Goal: Information Seeking & Learning: Learn about a topic

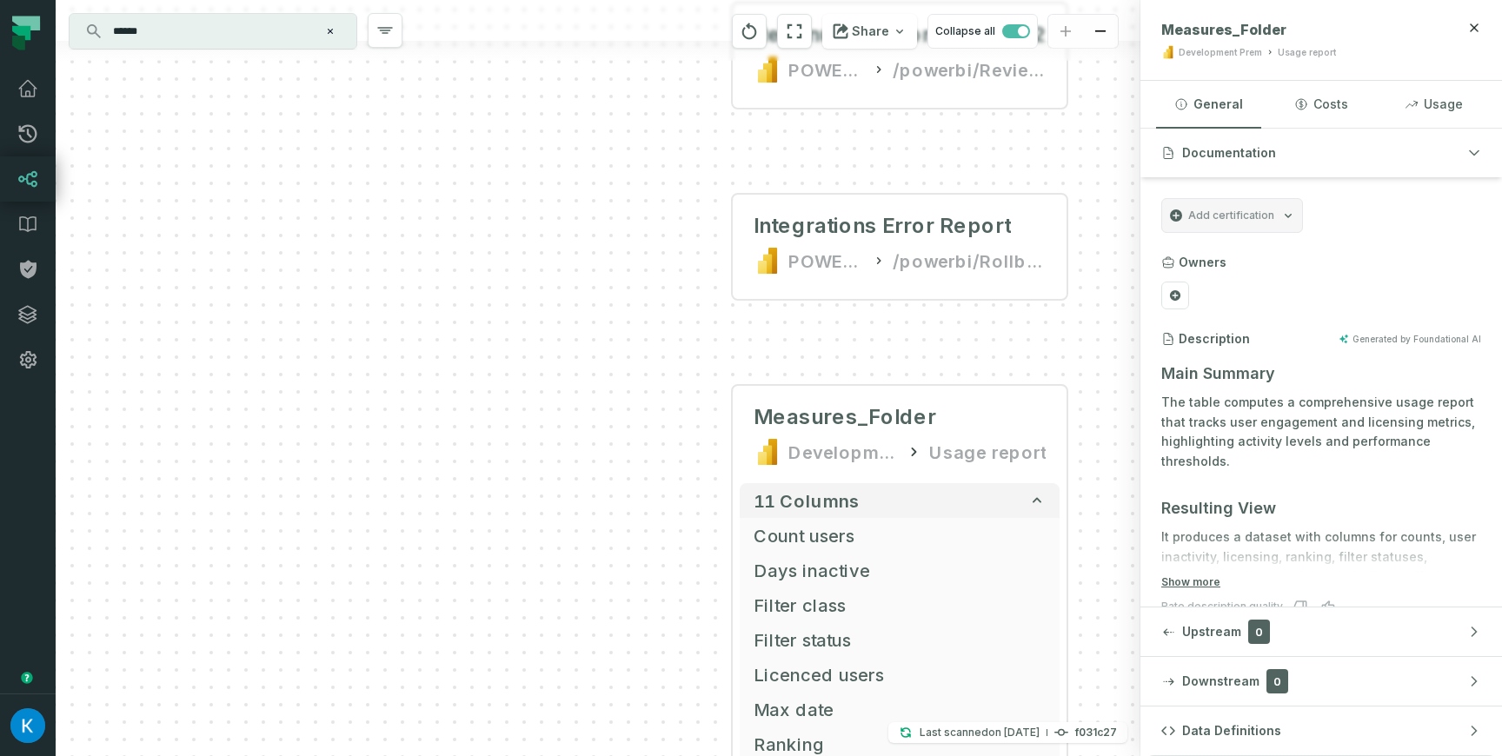
click at [596, 287] on div "C:\Users\[PERSON_NAME].[PERSON_NAME]\Downloads\InteractiveSignIns_2023-02-21_20…" at bounding box center [598, 378] width 1085 height 756
click at [596, 233] on div "C:\Users\[PERSON_NAME].[PERSON_NAME]\Downloads\InteractiveSignIns_2023-02-21_20…" at bounding box center [598, 378] width 1085 height 756
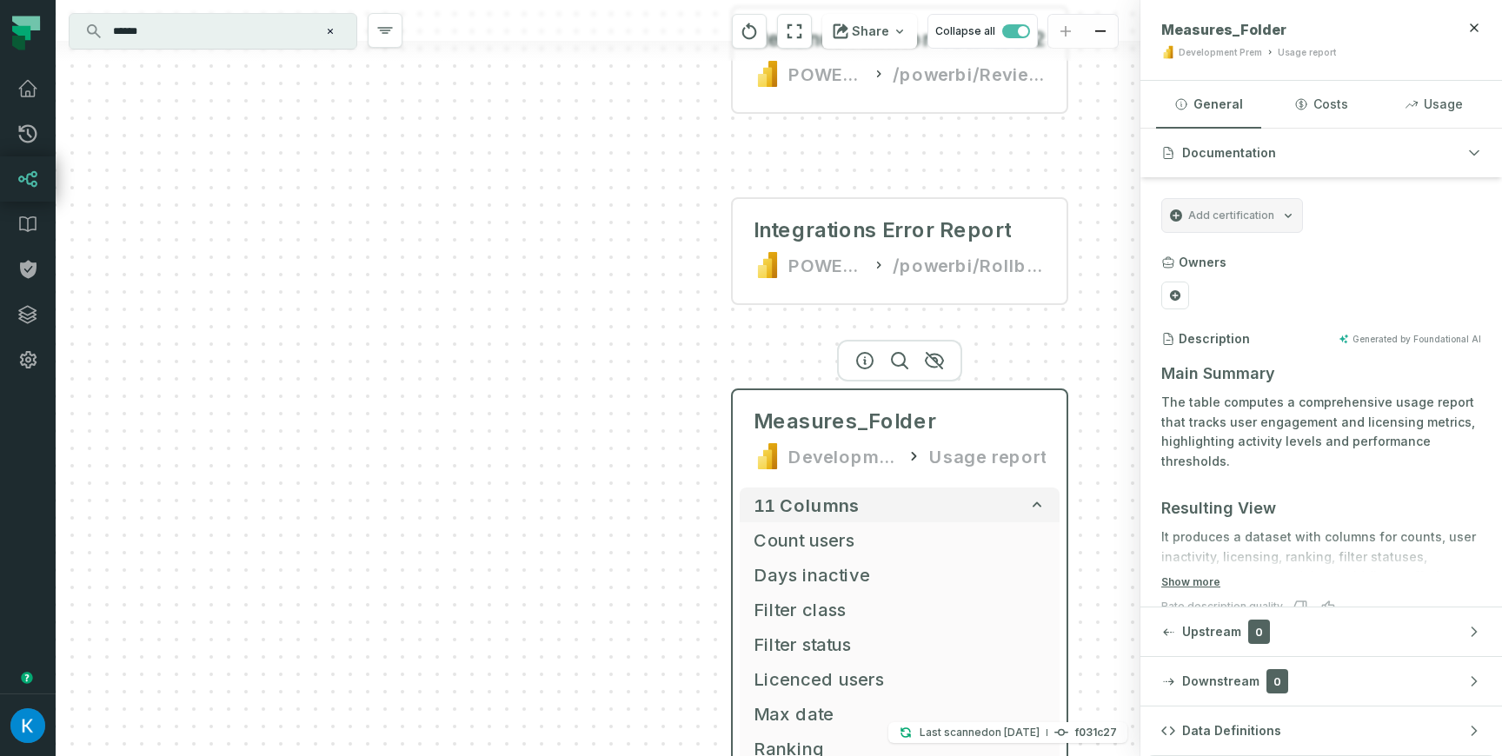
click at [793, 399] on div "Measures_Folder Development Prem Usage report" at bounding box center [900, 438] width 320 height 83
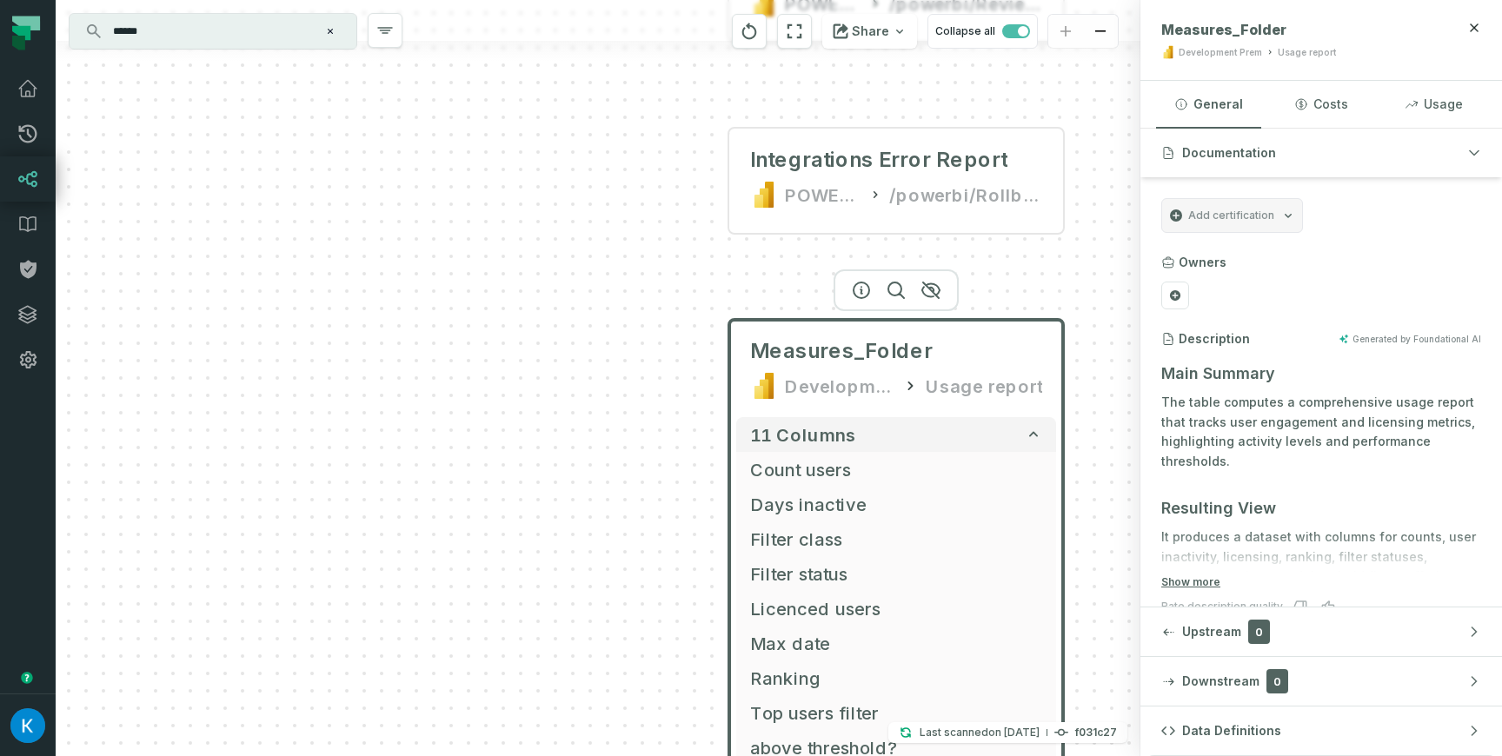
drag, startPoint x: 677, startPoint y: 390, endPoint x: 674, endPoint y: 321, distance: 69.6
click at [674, 321] on div "C:\Users\[PERSON_NAME].[PERSON_NAME]\Downloads\InteractiveSignIns_2023-02-21_20…" at bounding box center [598, 378] width 1085 height 756
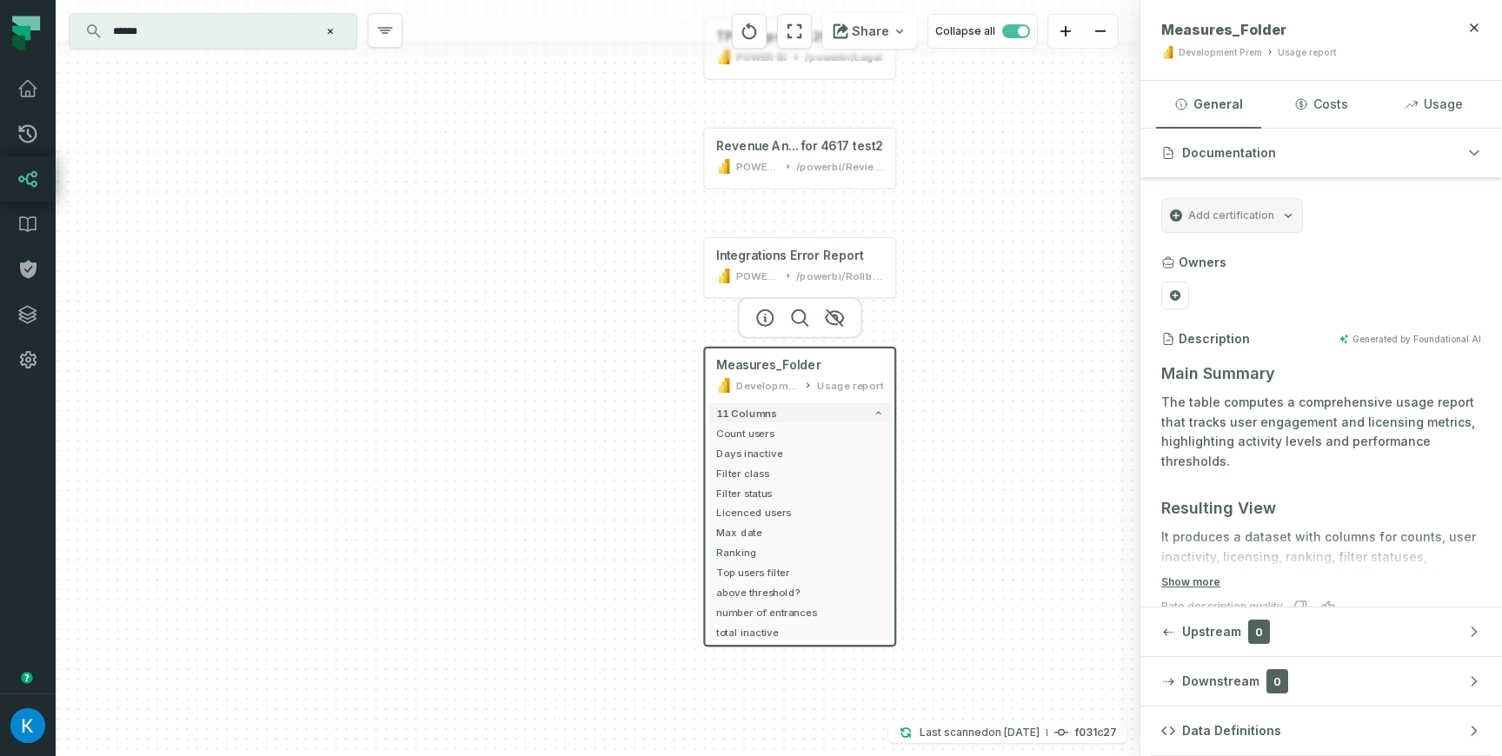
drag, startPoint x: 667, startPoint y: 336, endPoint x: 667, endPoint y: 599, distance: 263.4
click at [667, 599] on div "C:\Users\[PERSON_NAME].[PERSON_NAME]\Downloads\InteractiveSignIns_2023-02-21_20…" at bounding box center [598, 378] width 1085 height 756
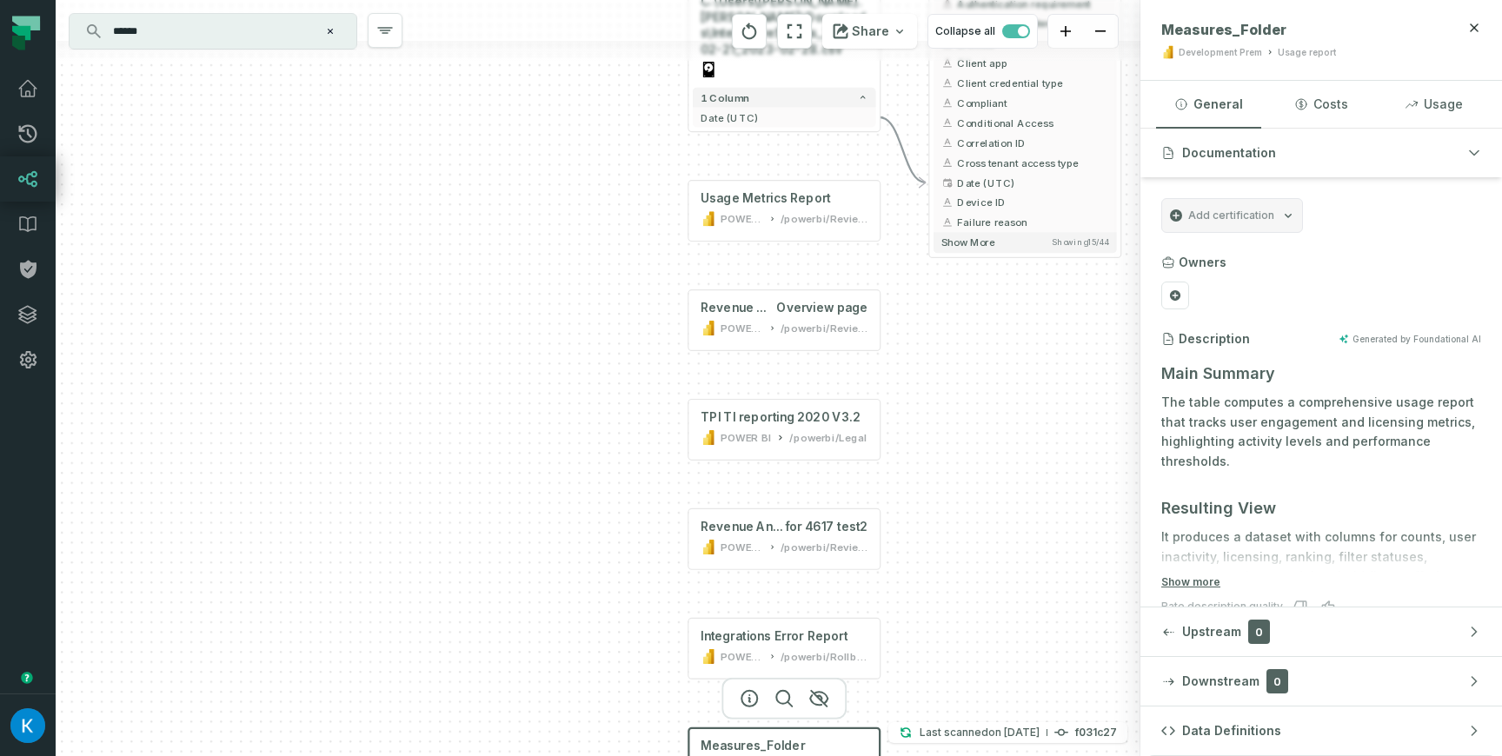
drag, startPoint x: 684, startPoint y: 396, endPoint x: 666, endPoint y: 547, distance: 151.5
click at [666, 543] on div "C:\Users\[PERSON_NAME].[PERSON_NAME]\Downloads\InteractiveSignIns_2023-02-21_20…" at bounding box center [598, 378] width 1085 height 756
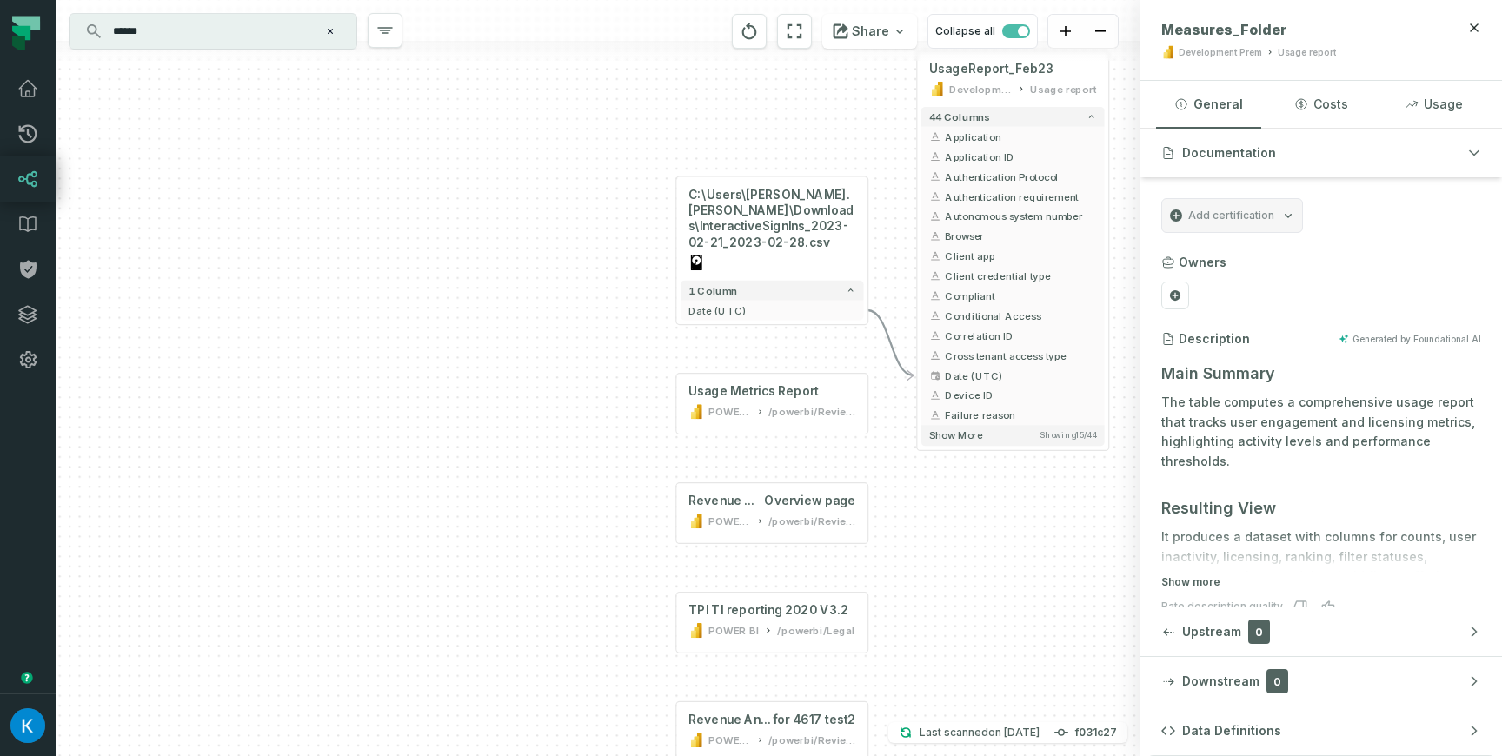
drag, startPoint x: 672, startPoint y: 297, endPoint x: 652, endPoint y: 519, distance: 222.6
click at [652, 519] on div "C:\Users\[PERSON_NAME].[PERSON_NAME]\Downloads\InteractiveSignIns_2023-02-21_20…" at bounding box center [598, 378] width 1085 height 756
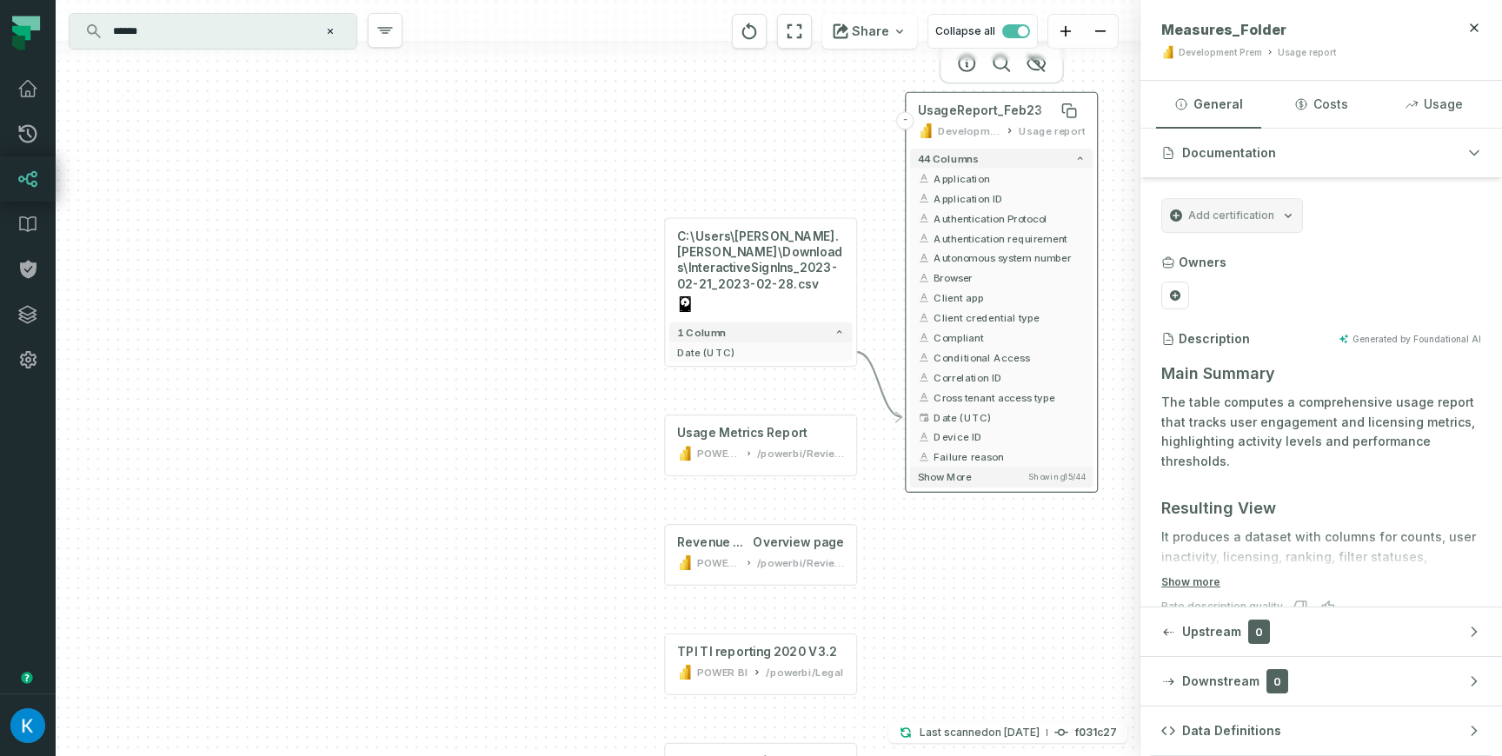
click at [1006, 108] on span "UsageReport_Feb23" at bounding box center [980, 111] width 124 height 16
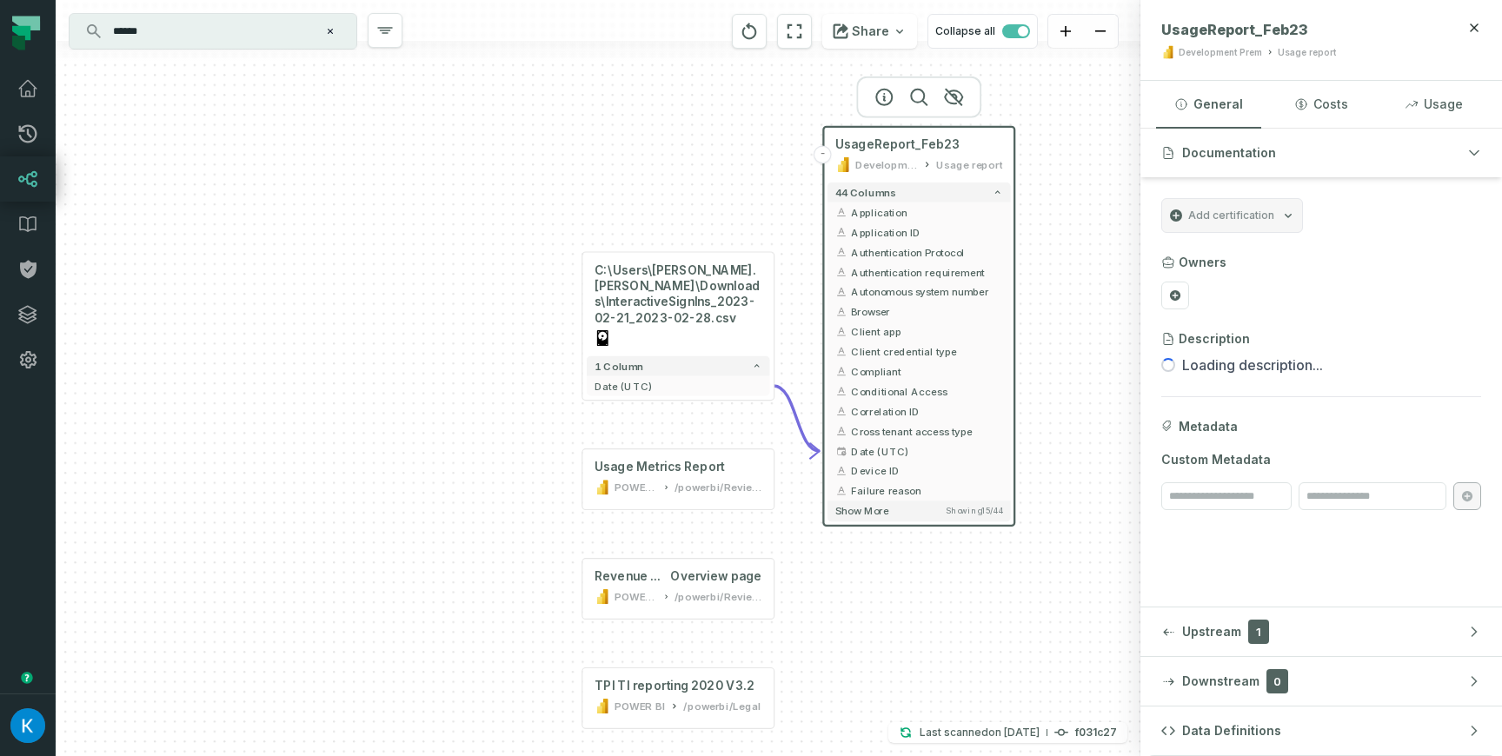
drag, startPoint x: 863, startPoint y: 126, endPoint x: 777, endPoint y: 163, distance: 93.8
click at [777, 163] on div "C:\Users\[PERSON_NAME].[PERSON_NAME]\Downloads\InteractiveSignIns_2023-02-21_20…" at bounding box center [598, 378] width 1085 height 756
click at [757, 37] on icon "reset" at bounding box center [749, 31] width 15 height 17
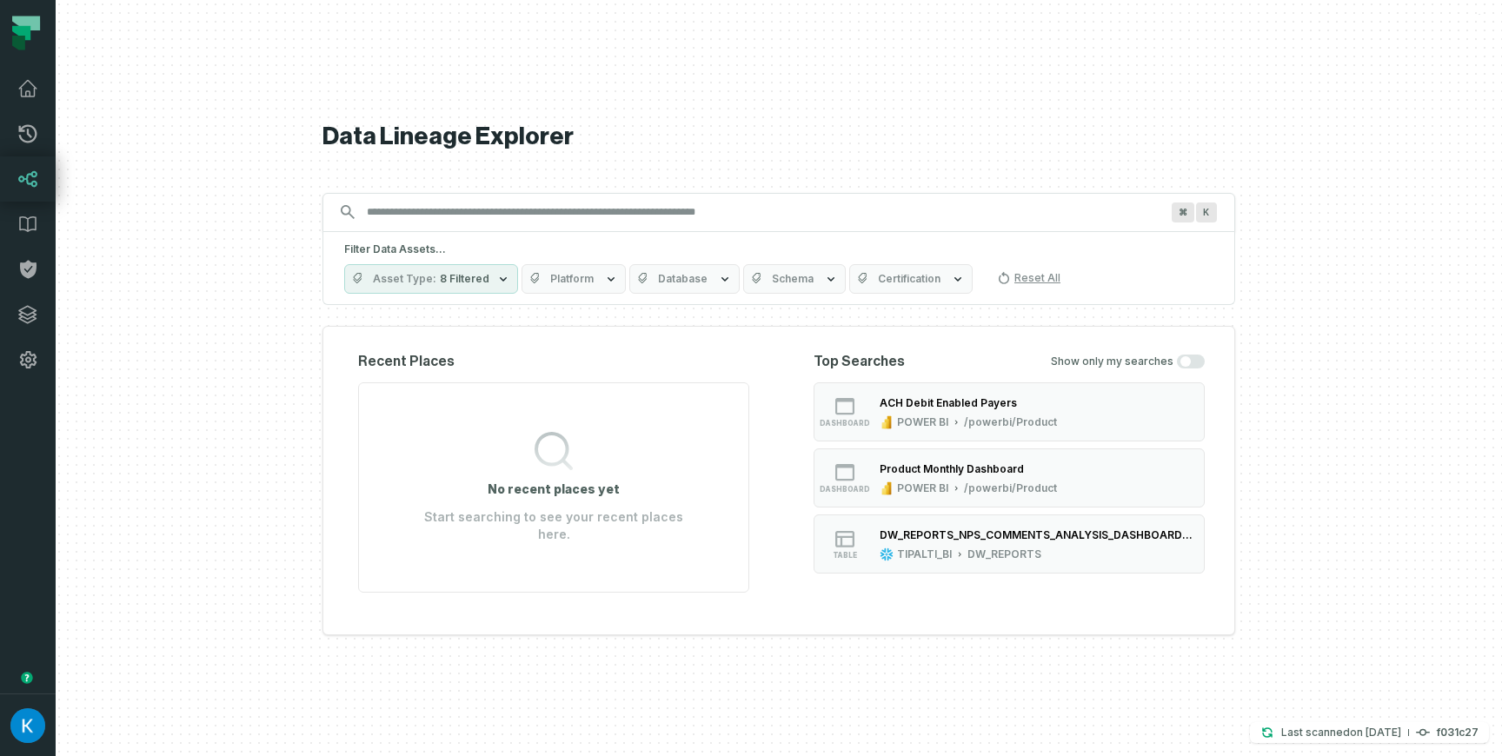
click at [496, 286] on icon "button" at bounding box center [503, 279] width 14 height 14
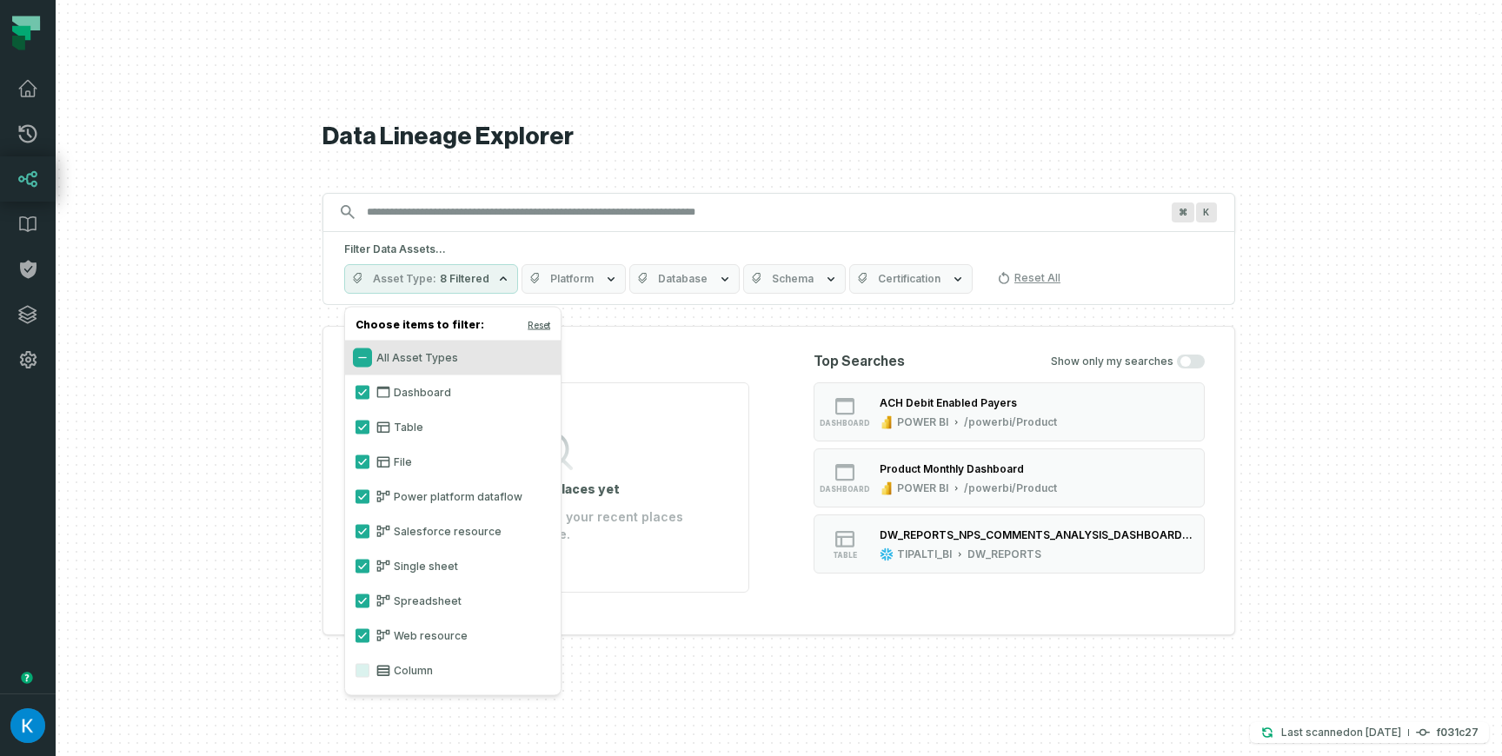
click at [364, 358] on button "All Asset Types" at bounding box center [363, 358] width 14 height 14
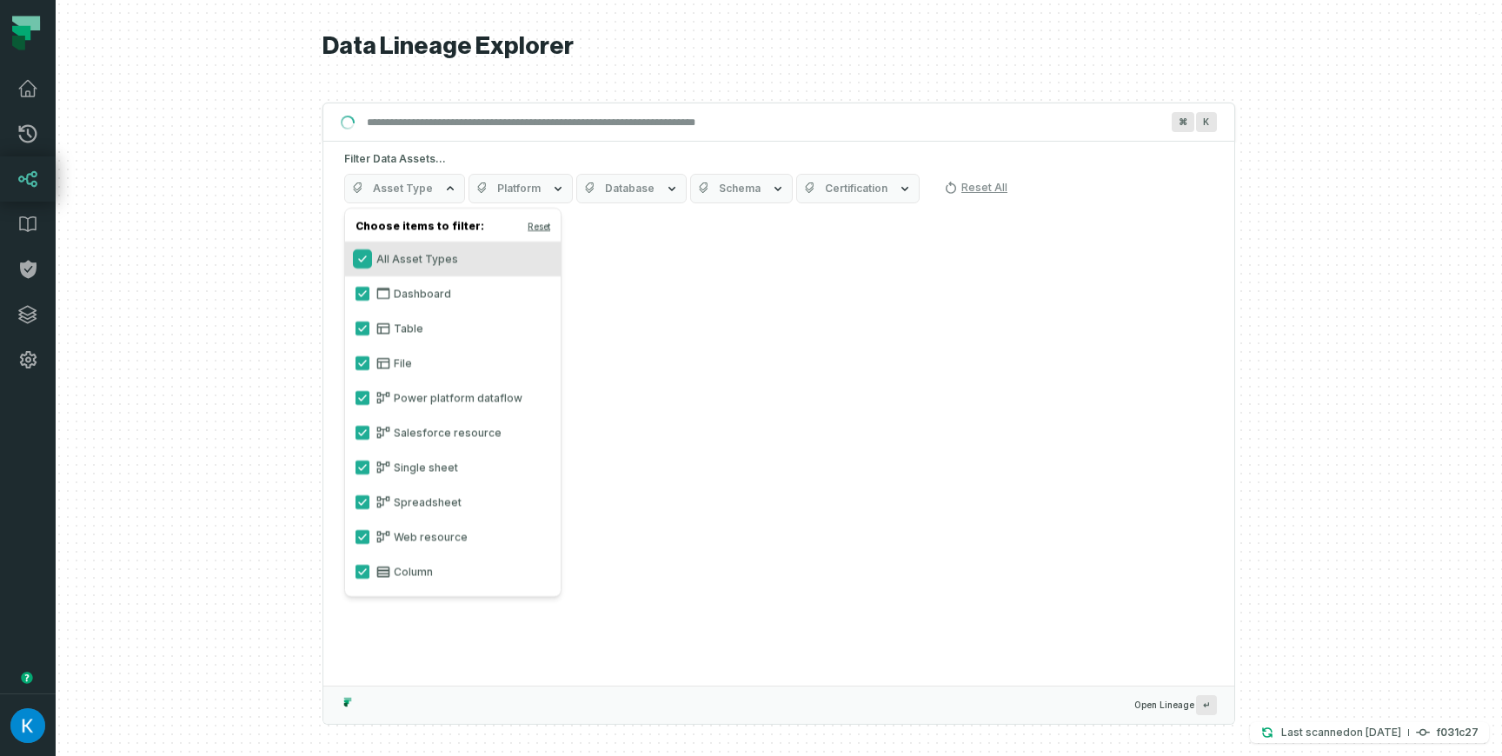
click at [363, 260] on button "All Asset Types" at bounding box center [363, 259] width 14 height 14
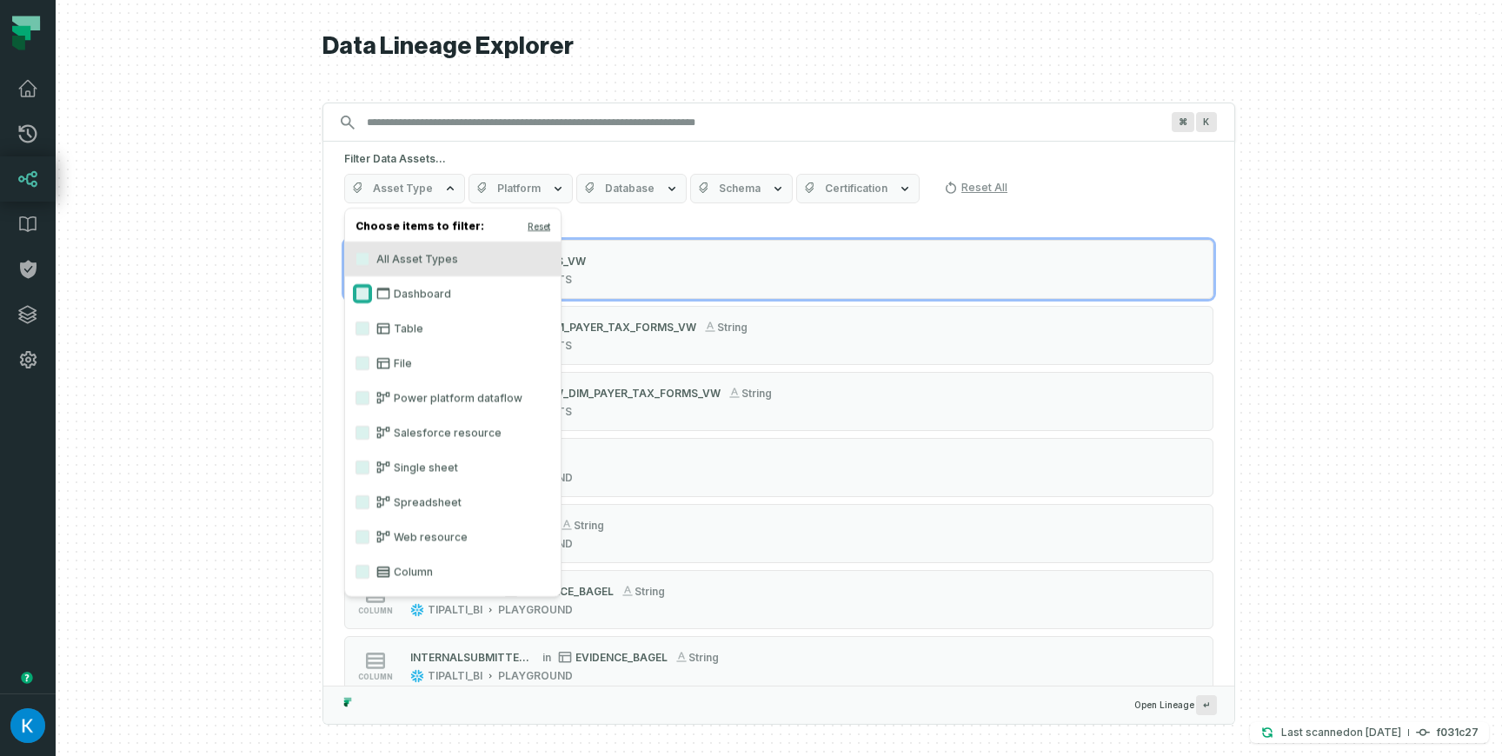
click at [363, 293] on button "Dashboard" at bounding box center [363, 294] width 14 height 14
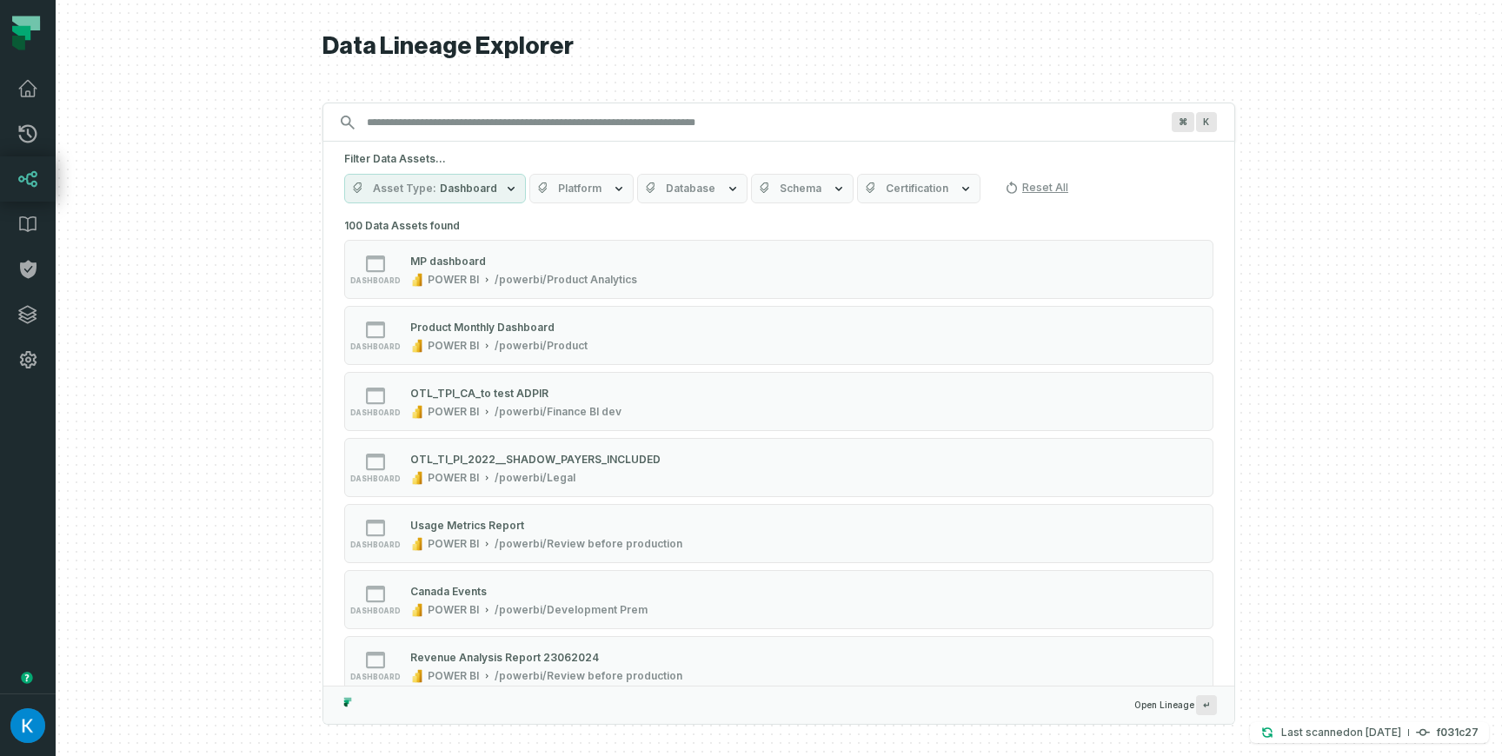
click at [566, 190] on span "Platform" at bounding box center [579, 189] width 43 height 14
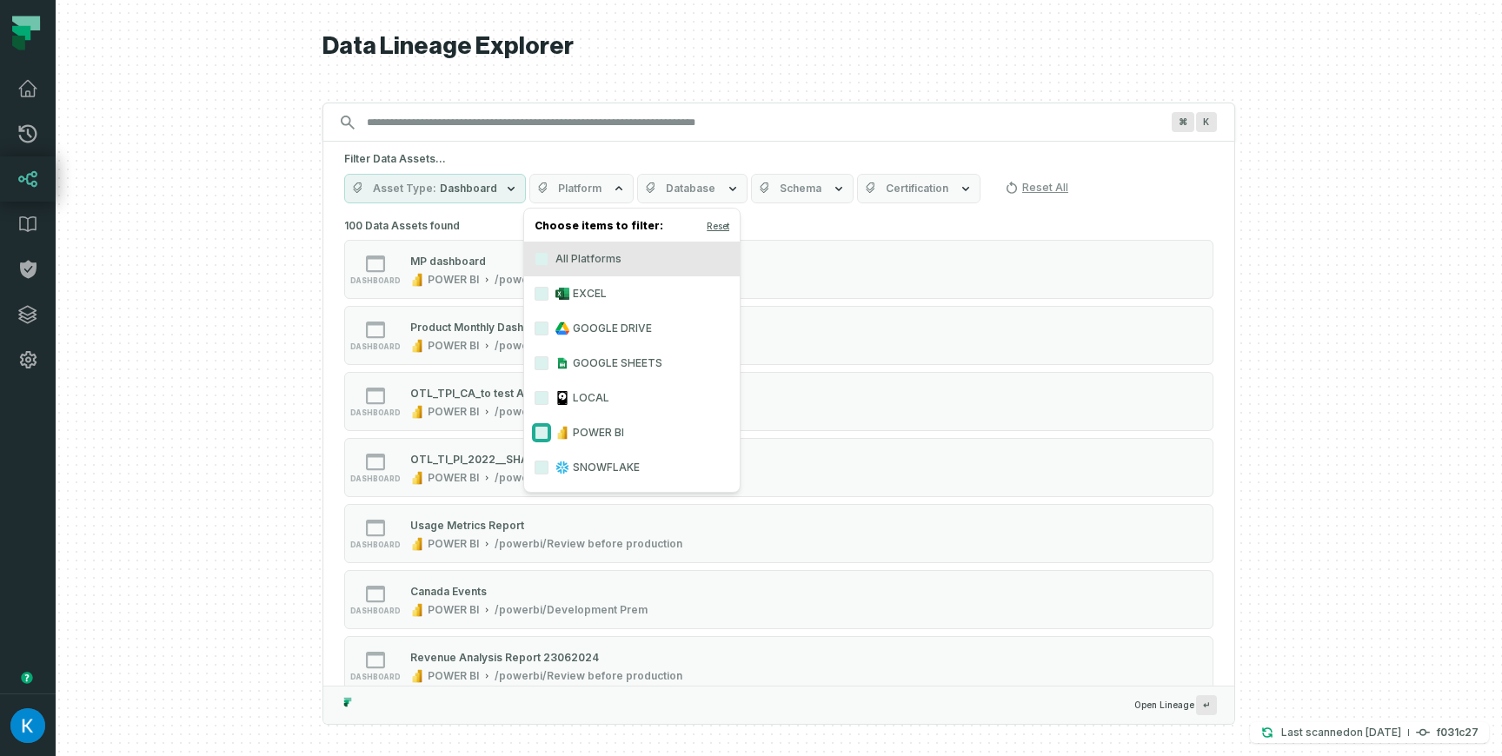
click at [537, 434] on button "POWER BI" at bounding box center [542, 433] width 14 height 14
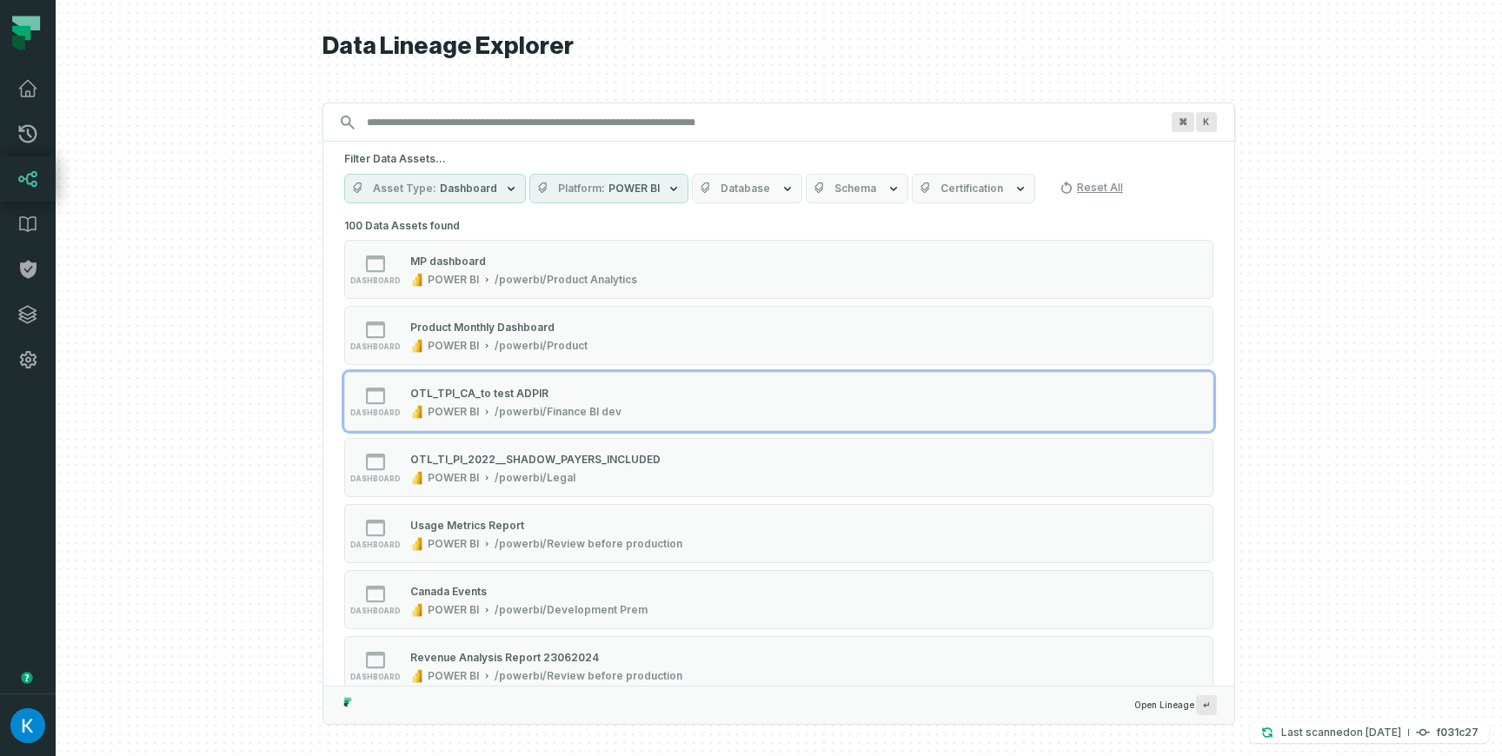
click at [295, 422] on div at bounding box center [779, 378] width 1447 height 756
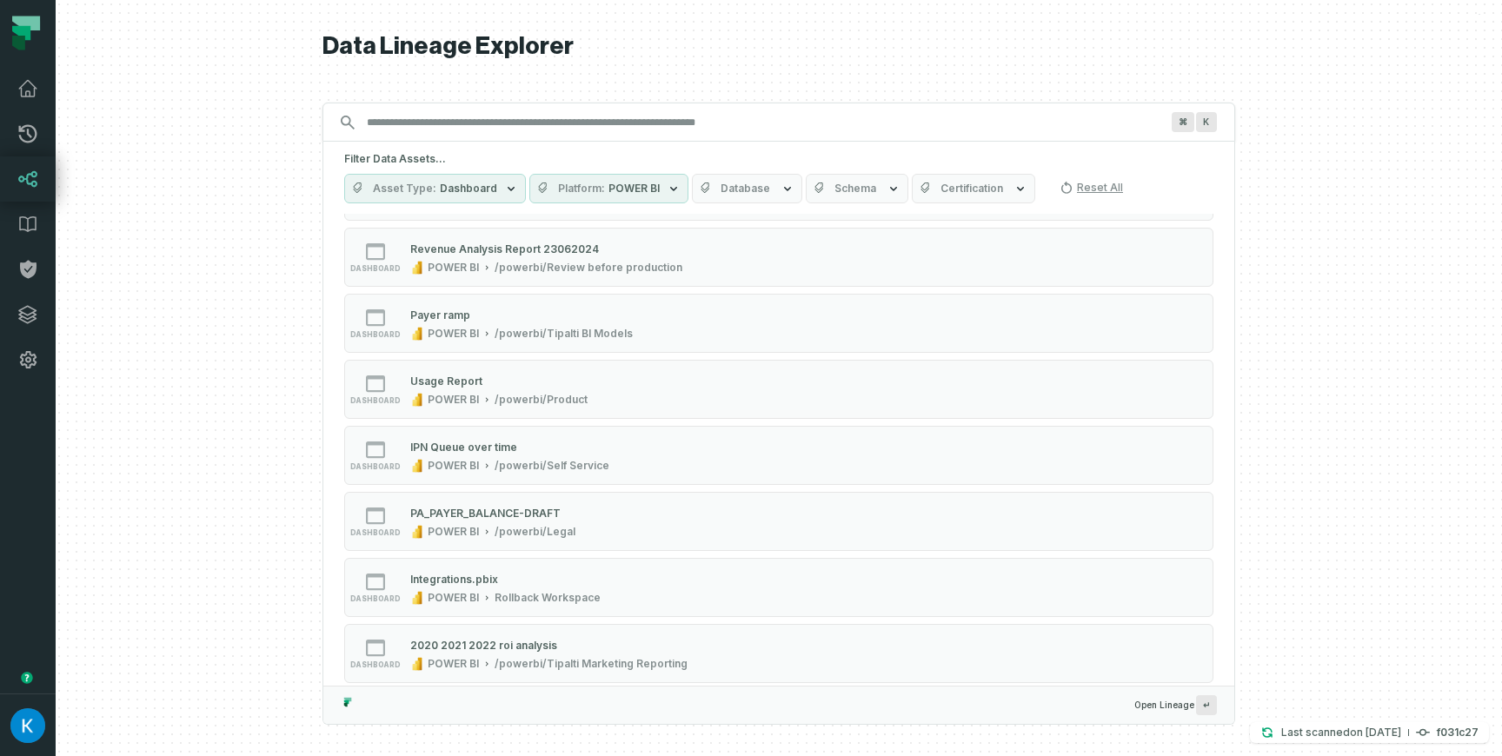
scroll to position [411, 0]
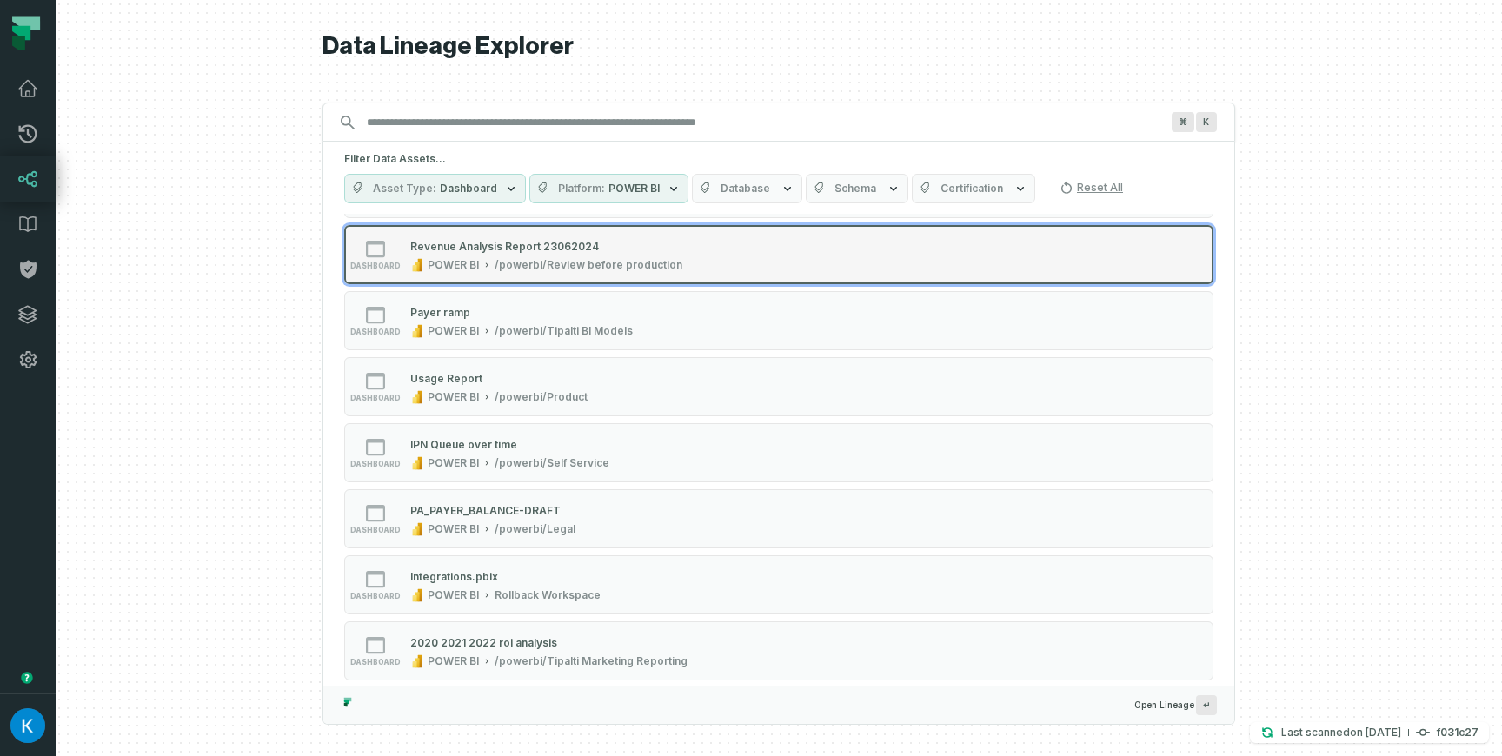
click at [535, 270] on div "/powerbi/Review before production" at bounding box center [589, 265] width 188 height 14
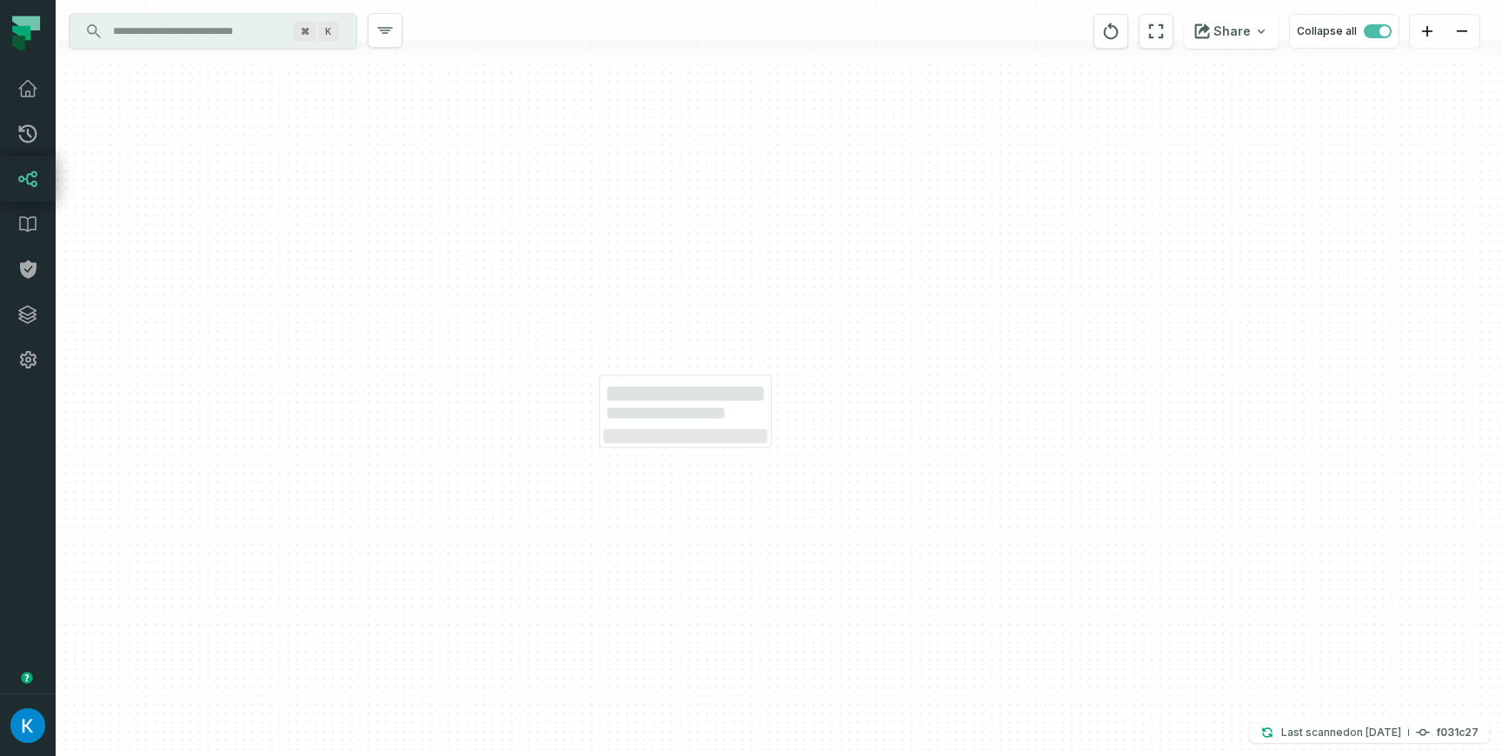
click at [535, 305] on div at bounding box center [779, 378] width 1447 height 756
click at [168, 23] on input "Discovery Provider cmdk menu" at bounding box center [198, 31] width 190 height 28
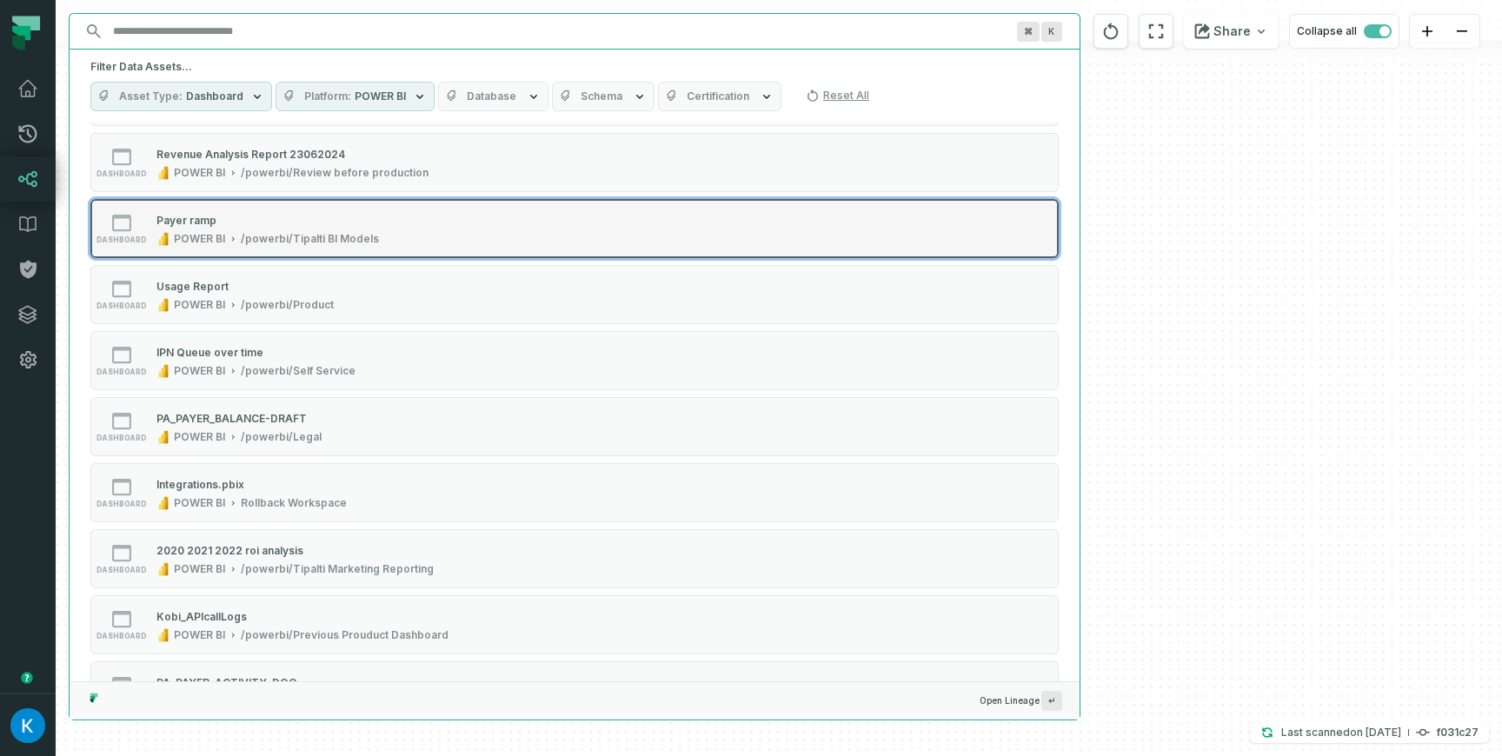
scroll to position [416, 0]
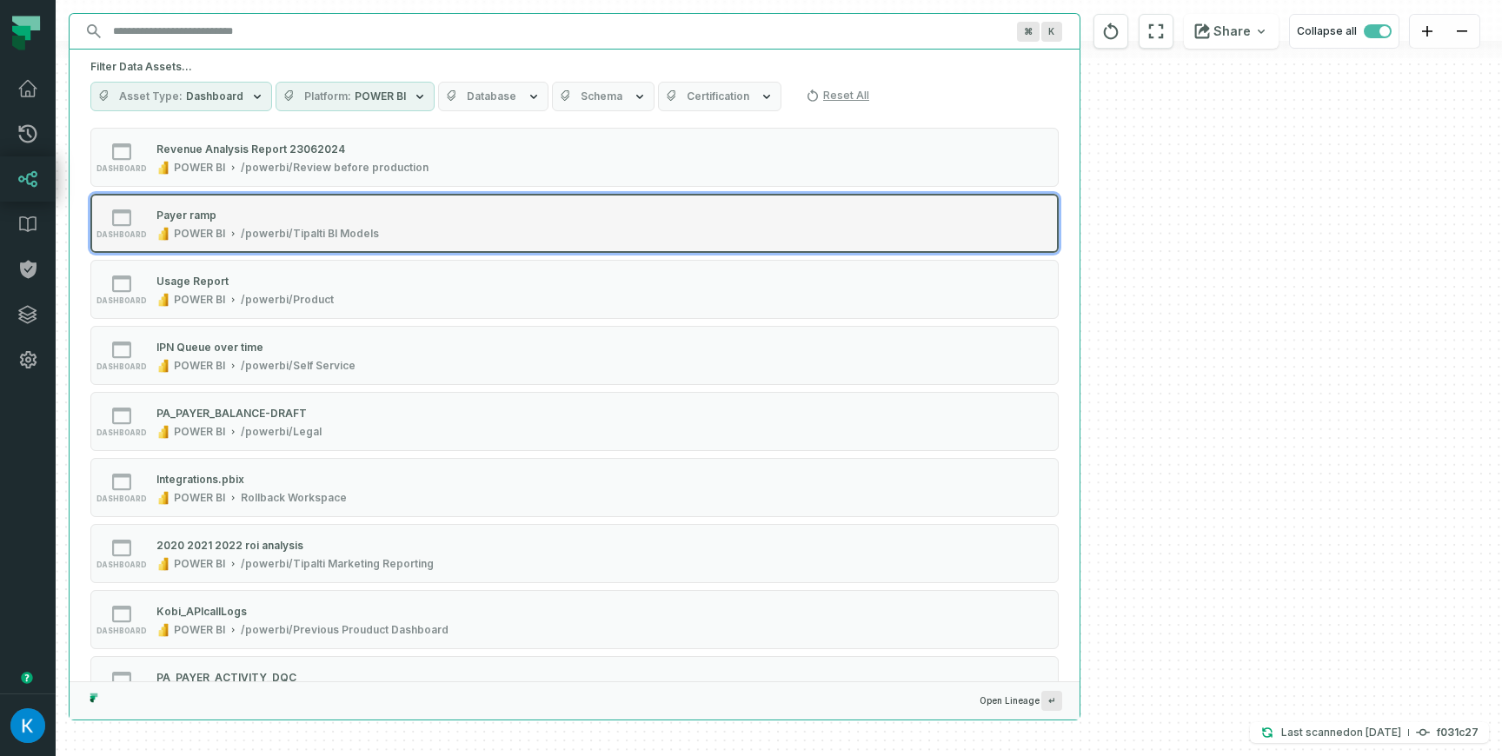
click at [317, 229] on div "/powerbi/Tipalti BI Models" at bounding box center [310, 234] width 138 height 14
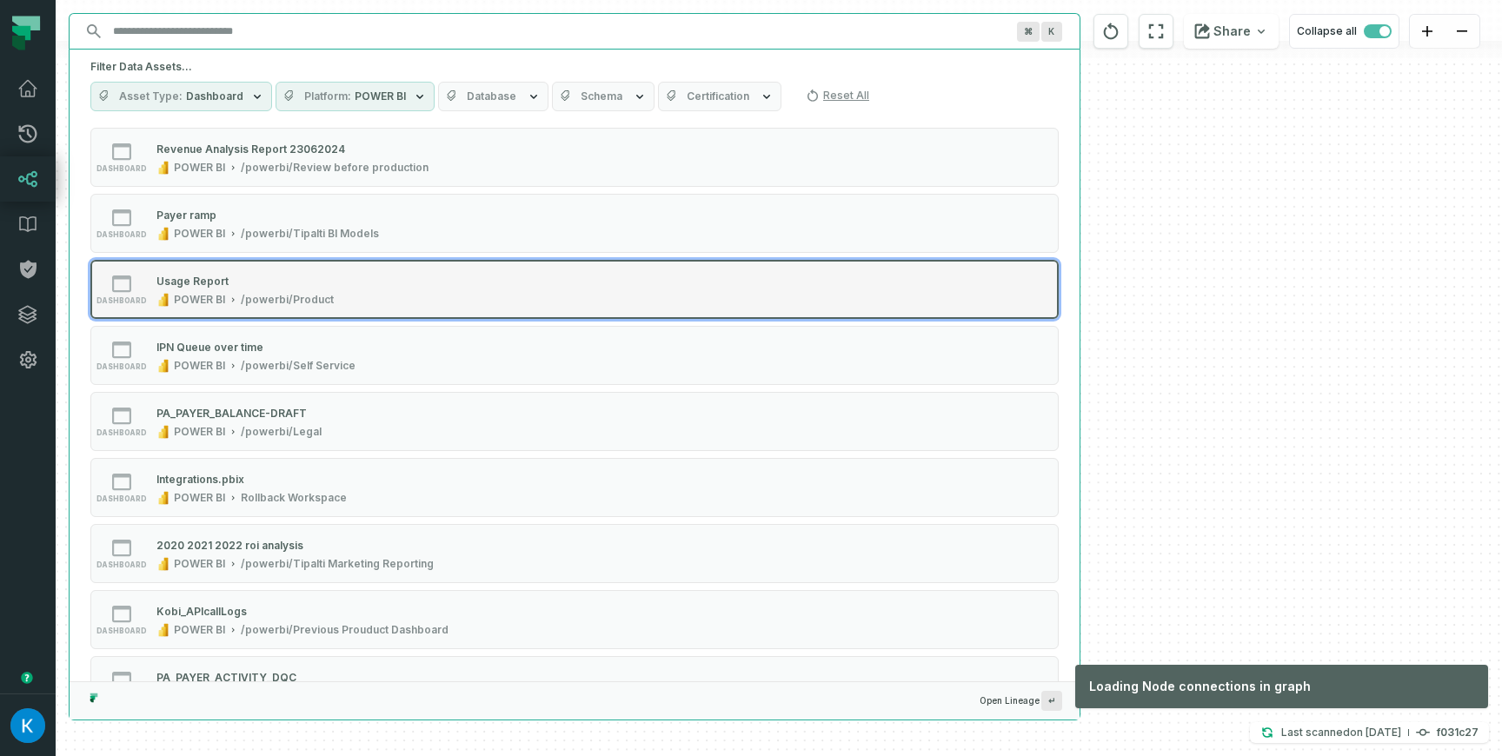
click at [316, 267] on button "dashboard Usage Report POWER BI /powerbi/Product" at bounding box center [574, 289] width 969 height 59
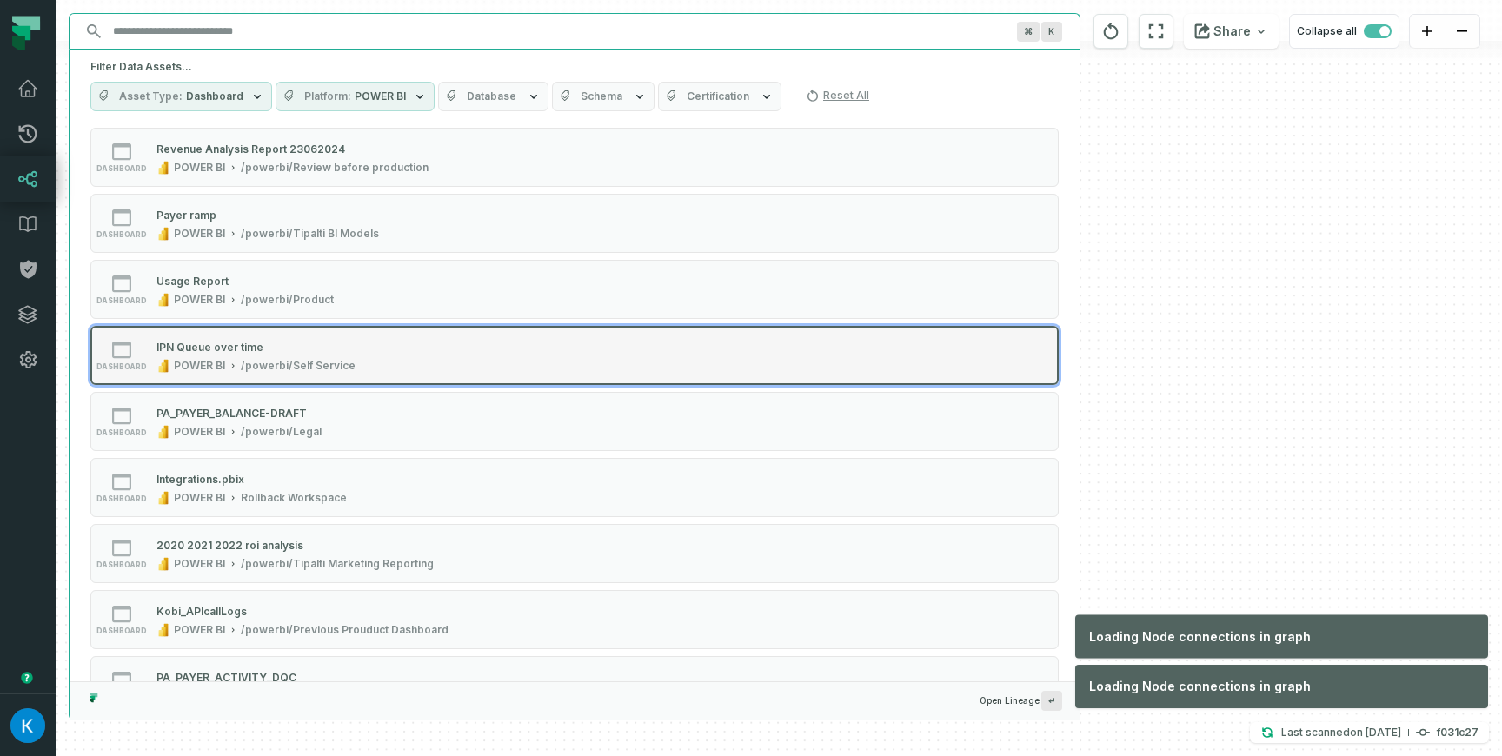
click at [303, 343] on div "IPN Queue over time" at bounding box center [255, 346] width 199 height 17
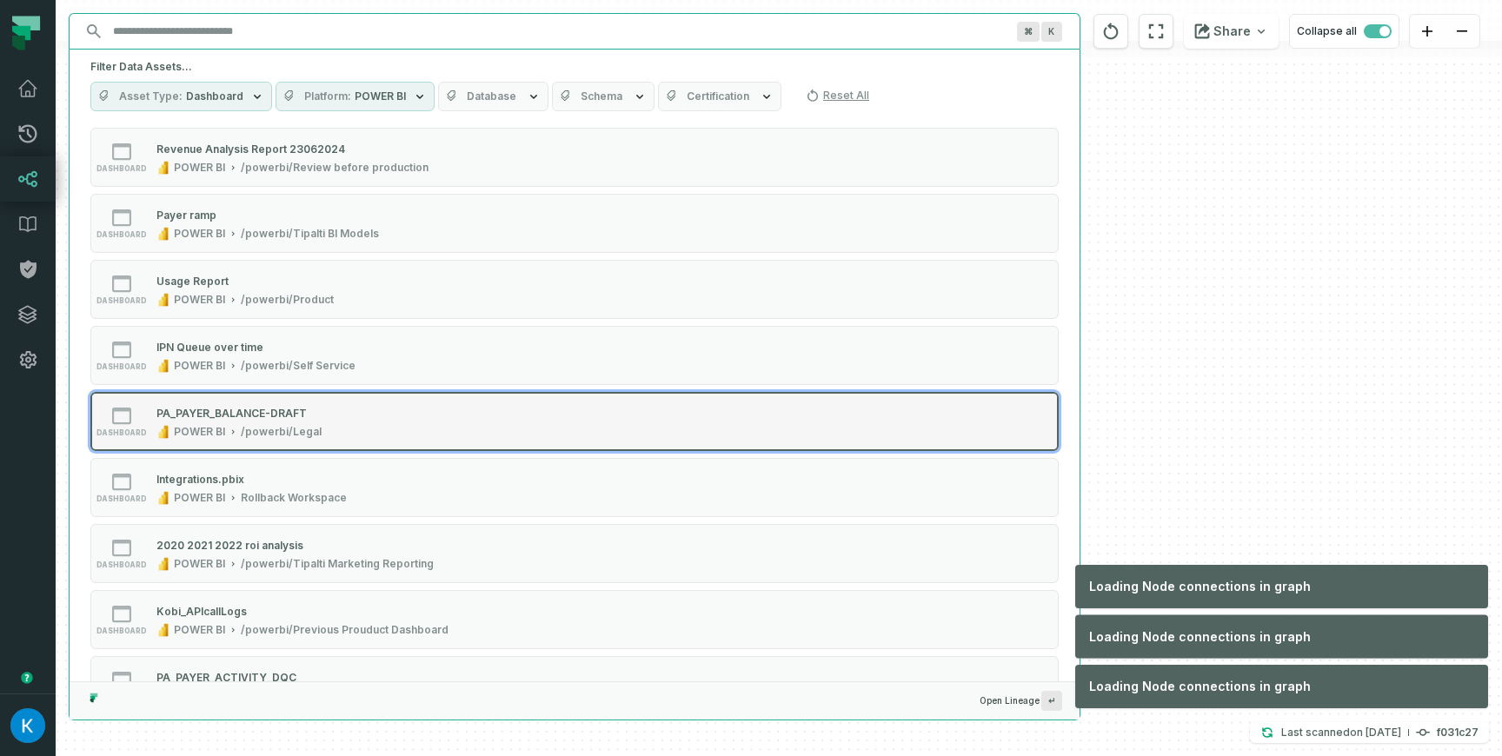
click at [282, 441] on button "dashboard PA_PAYER_BALANCE-DRAFT POWER BI /powerbi/Legal" at bounding box center [574, 421] width 969 height 59
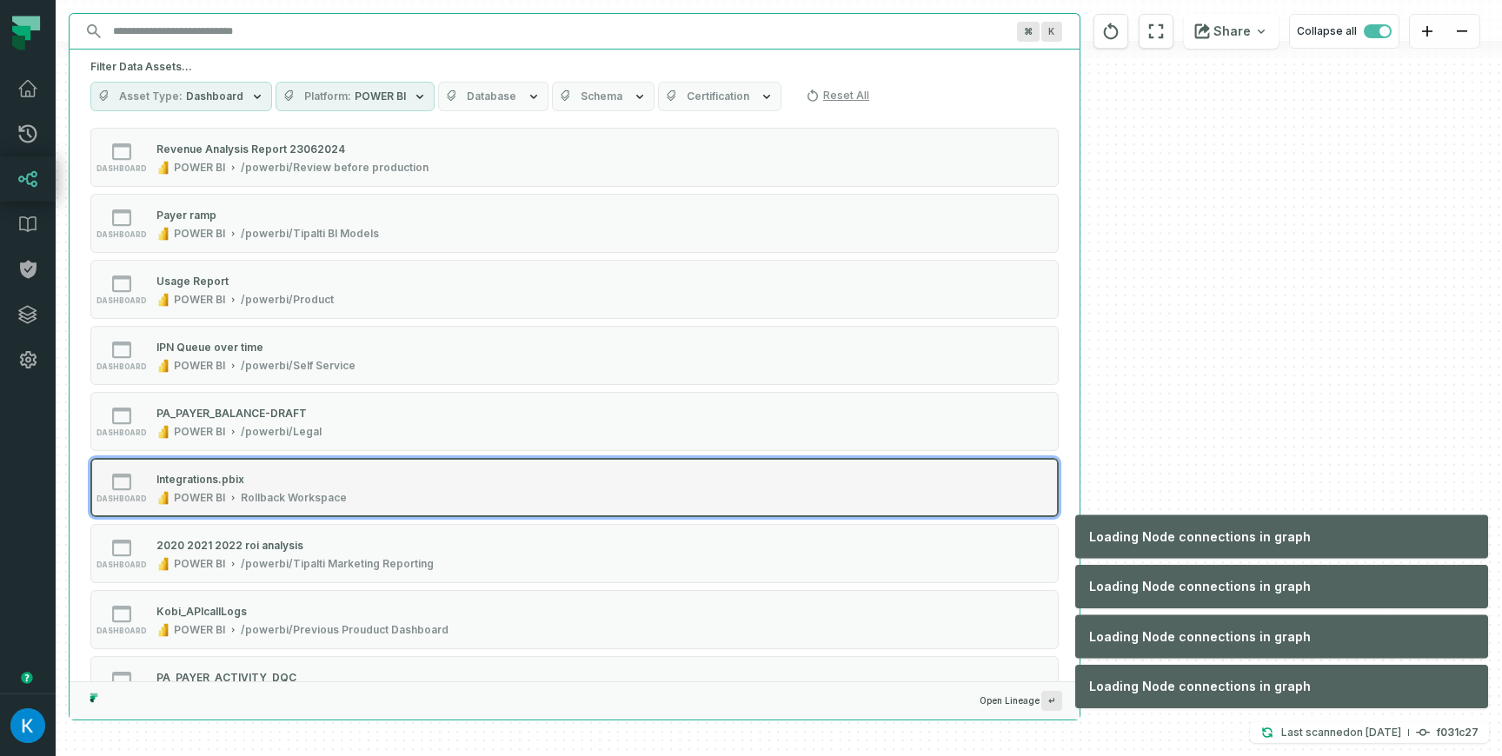
click at [280, 469] on button "dashboard Integrations.pbix POWER BI Rollback Workspace" at bounding box center [574, 487] width 969 height 59
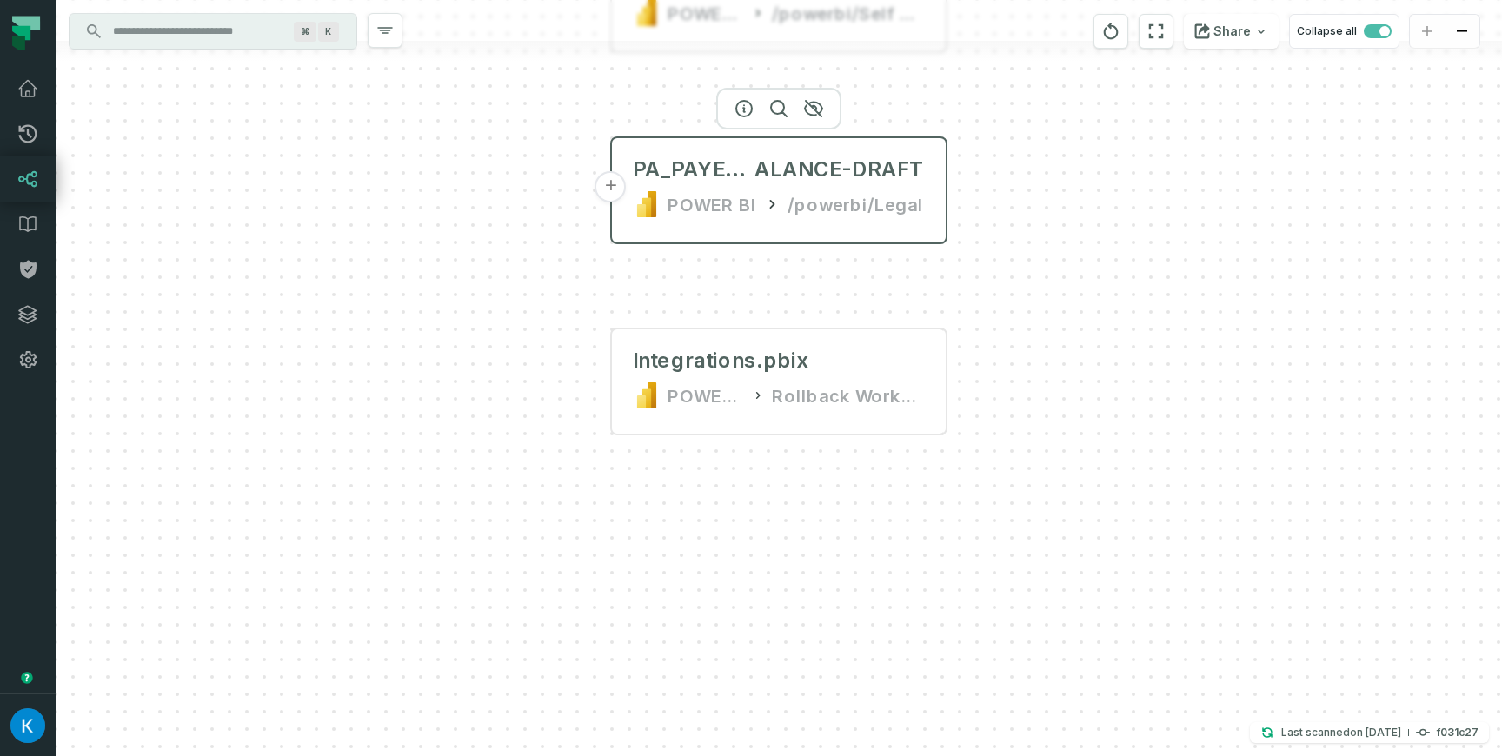
click at [615, 189] on button "+" at bounding box center [611, 186] width 31 height 31
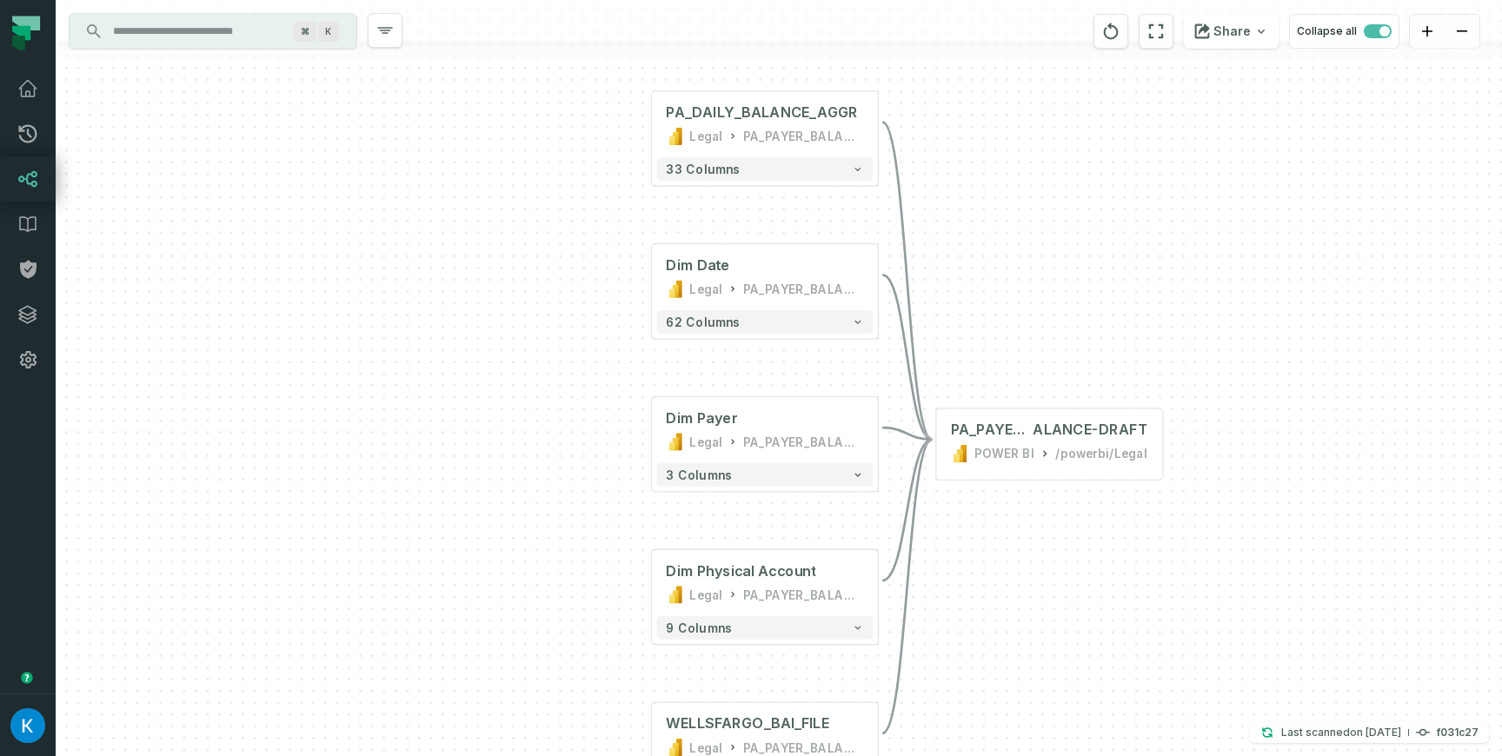
drag, startPoint x: 608, startPoint y: 300, endPoint x: 529, endPoint y: 257, distance: 89.1
click at [529, 257] on div "+ PA_DAILY_BALANCE_AGGR Legal PA_PAYER_BALANCE-DRAFT - 33 columns + Dim Date Le…" at bounding box center [779, 378] width 1447 height 756
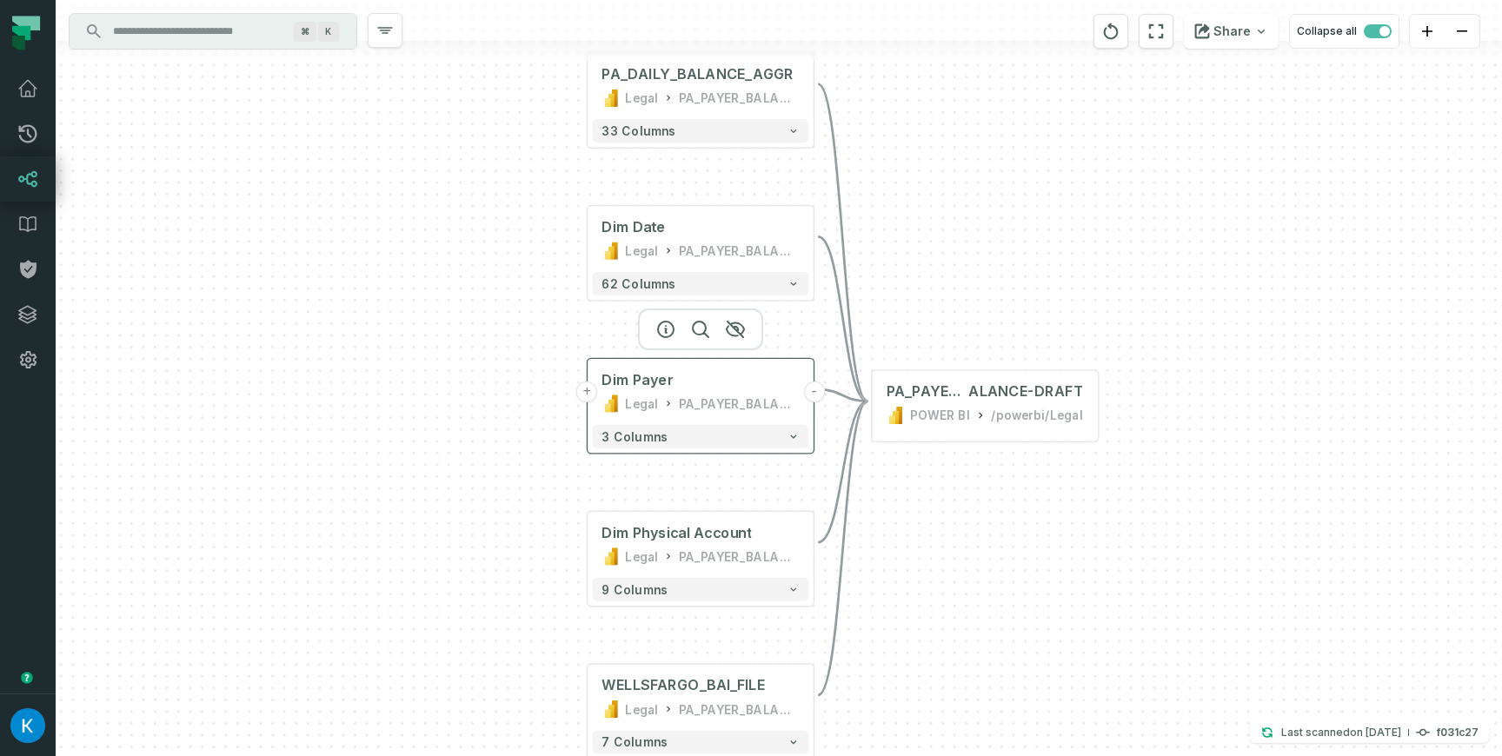
click at [589, 394] on button "+" at bounding box center [586, 392] width 21 height 21
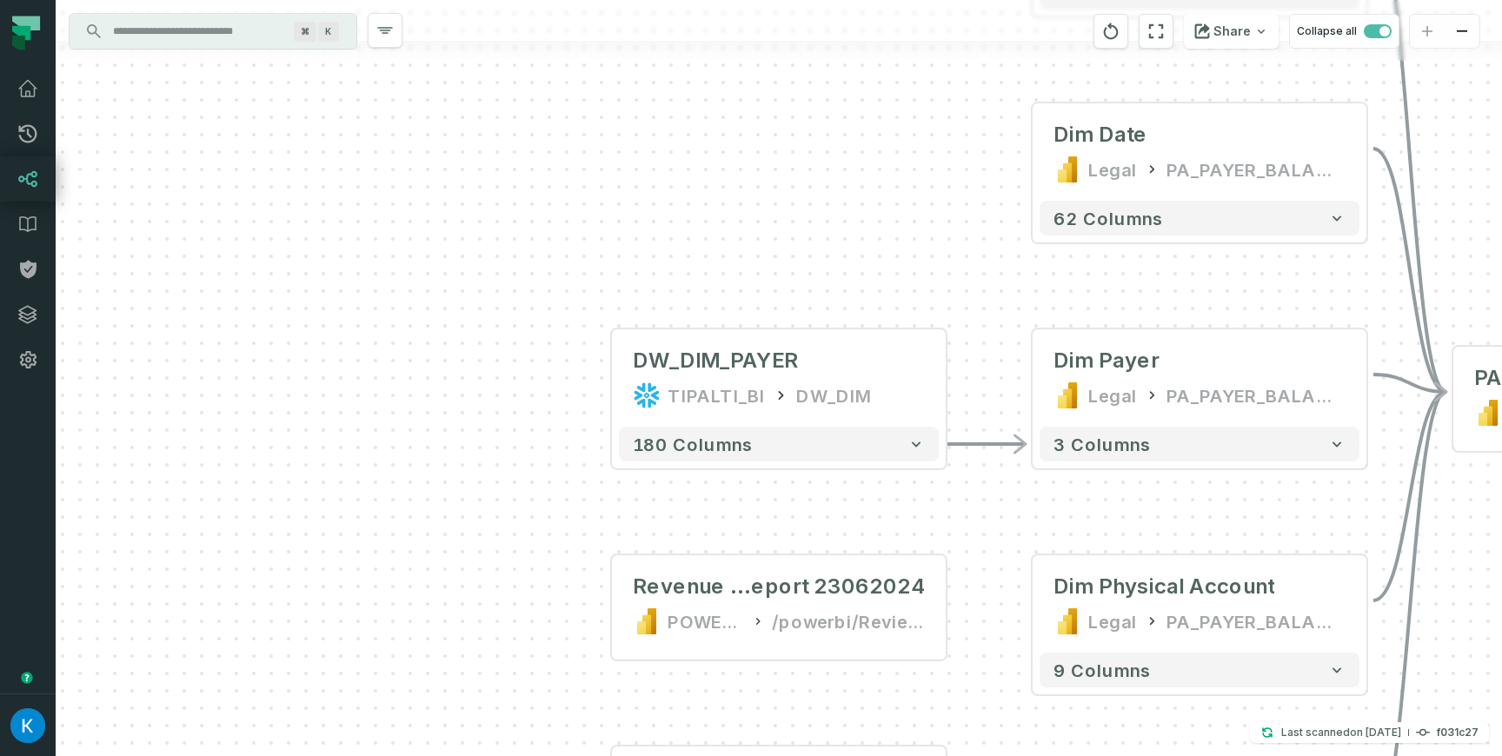
drag, startPoint x: 822, startPoint y: 238, endPoint x: 762, endPoint y: 227, distance: 61.0
click at [762, 227] on div "... DW_DIM_PAYER TIPALTI_BI DW_DIM ... 180 columns + PA_DAILY_BALANCE_AGGR Lega…" at bounding box center [779, 378] width 1447 height 756
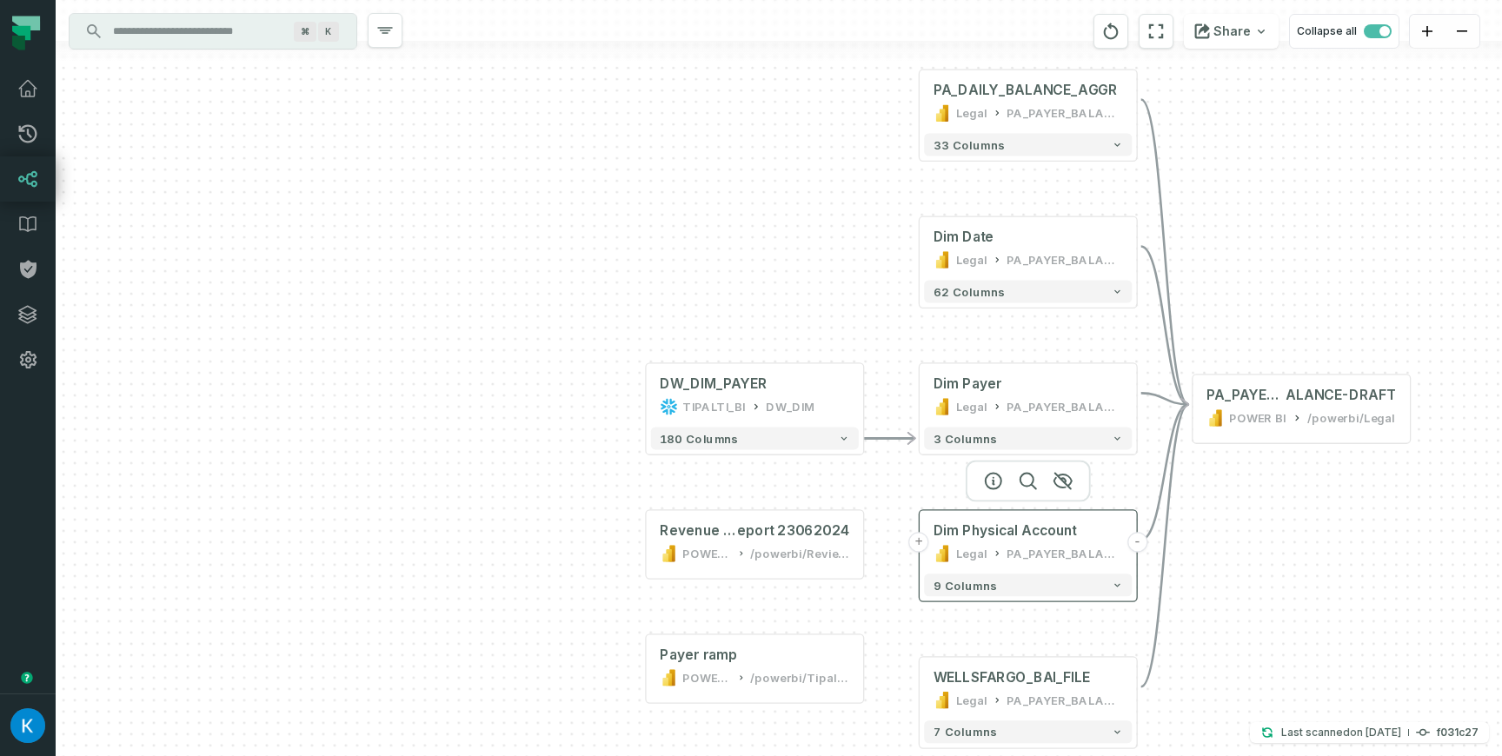
click at [918, 544] on button "+" at bounding box center [919, 542] width 20 height 20
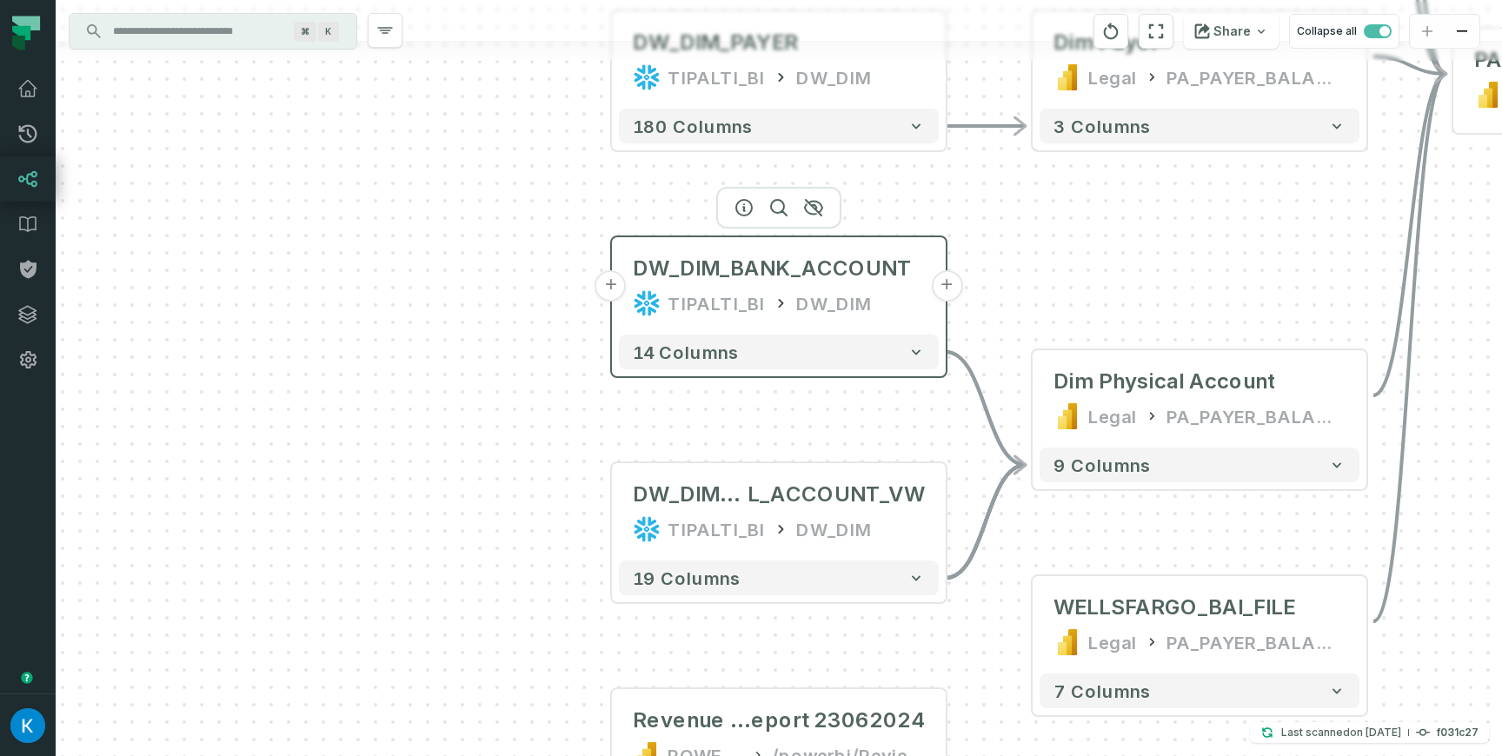
click at [617, 291] on button "+" at bounding box center [611, 285] width 31 height 31
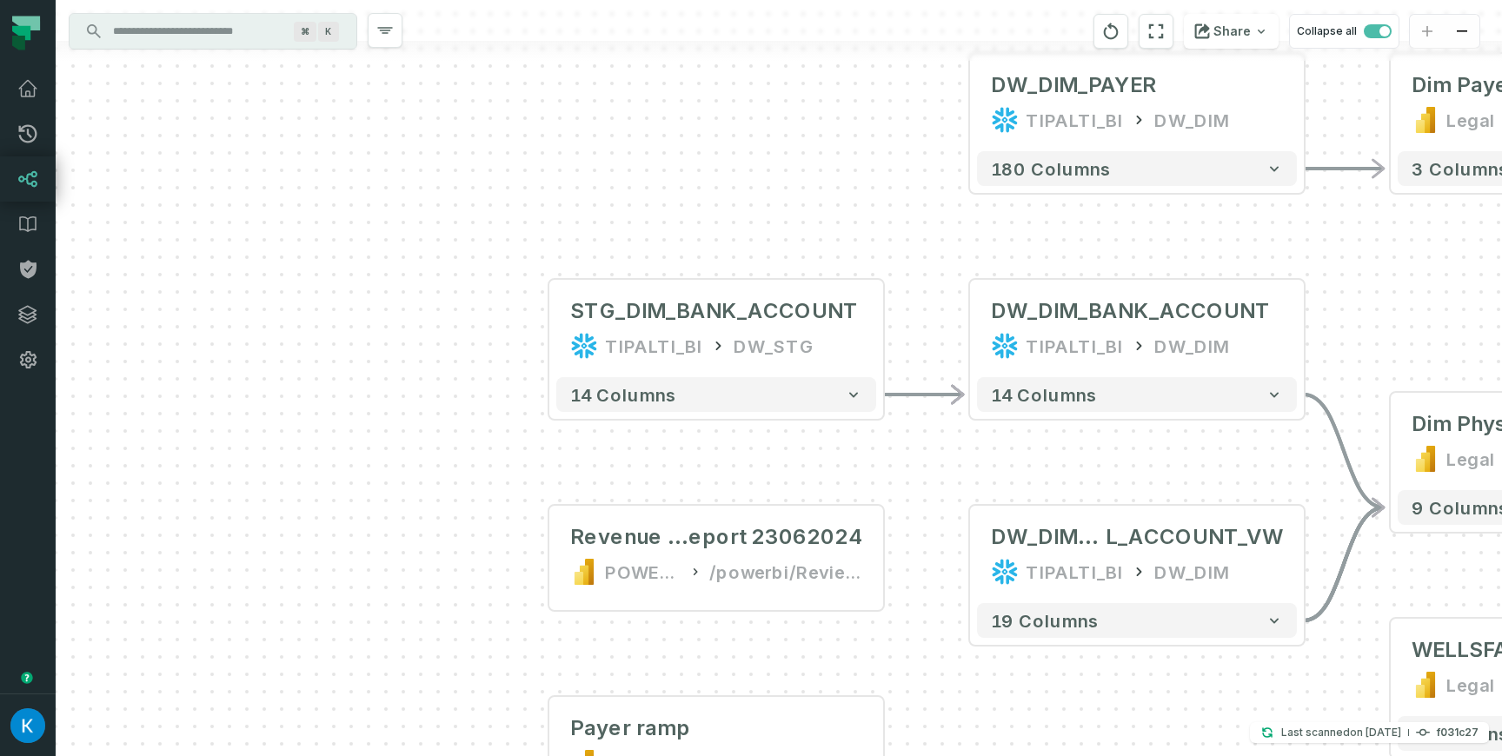
drag, startPoint x: 596, startPoint y: 474, endPoint x: 503, endPoint y: 389, distance: 126.2
click at [503, 389] on div "+ STG_DIM_BANK_ACCOUNT TIPALTI_BI DW_STG - 14 columns - DW_DIM_BANK_ACCOUNT TIP…" at bounding box center [779, 378] width 1447 height 756
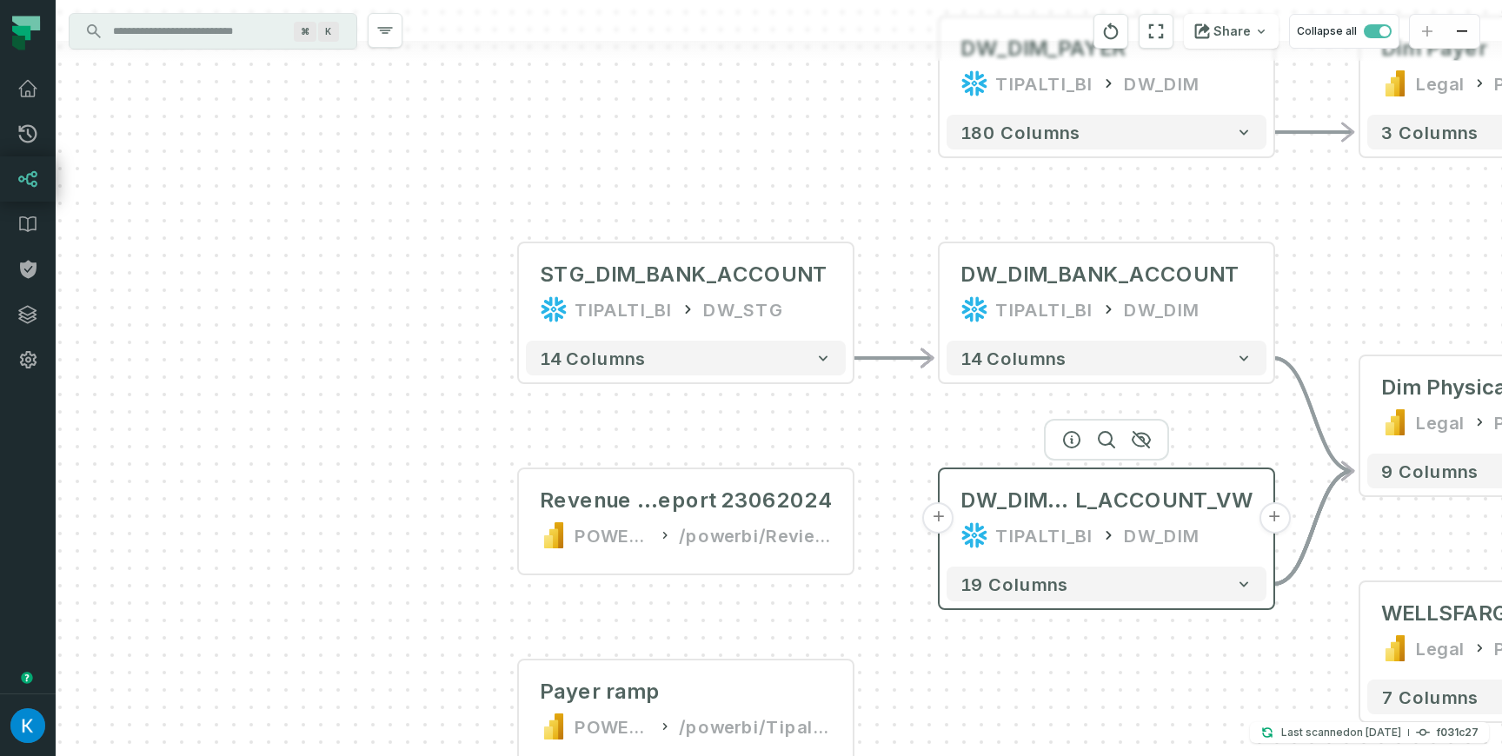
click at [940, 523] on button "+" at bounding box center [938, 518] width 31 height 31
click at [941, 516] on button "+" at bounding box center [938, 518] width 31 height 31
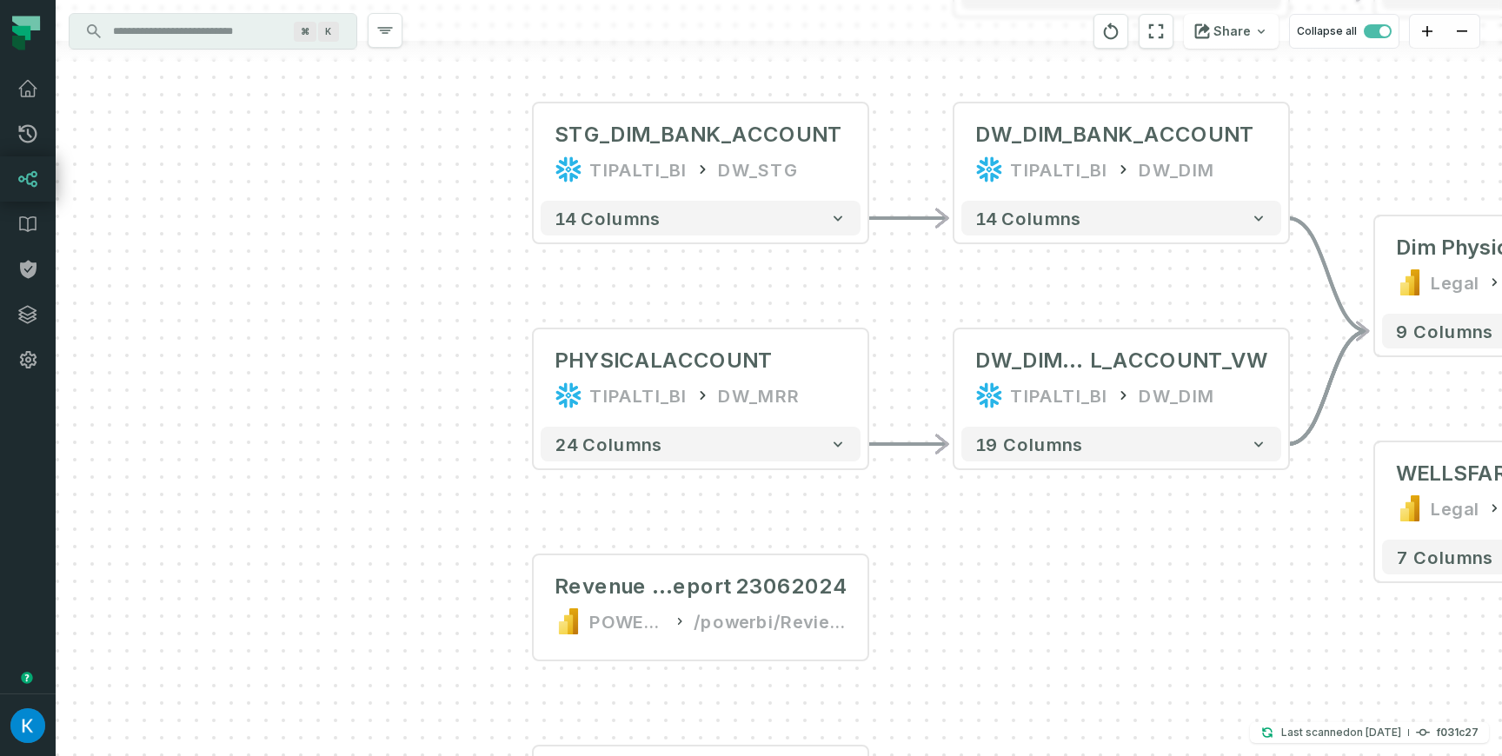
drag, startPoint x: 1002, startPoint y: 559, endPoint x: 692, endPoint y: 584, distance: 310.5
click at [694, 584] on div "PHYSICALACCOUNT TIPALTI_BI DW_MRR + 24 columns + STG_DIM_BANK_ACCOUNT TIPALTI_B…" at bounding box center [779, 378] width 1447 height 756
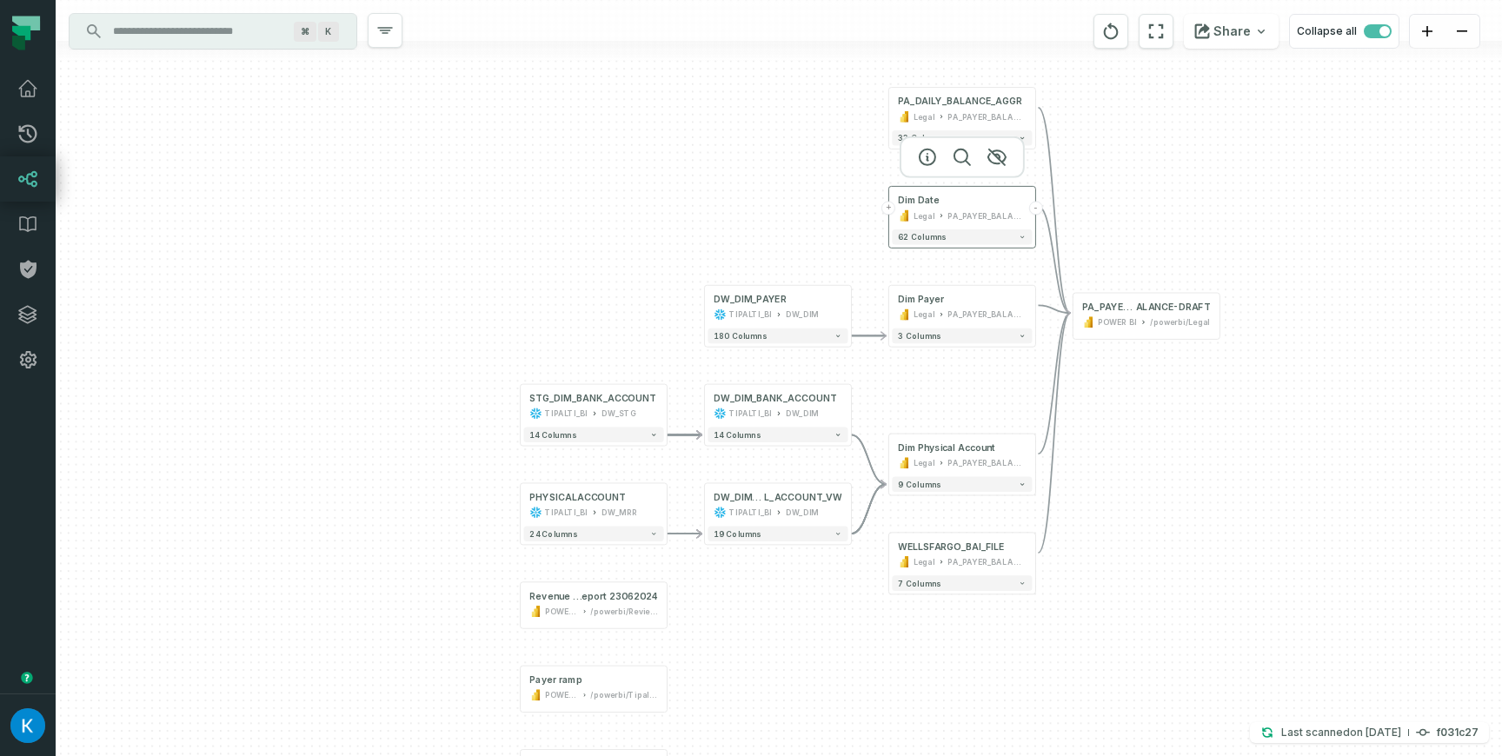
click at [889, 210] on button "+" at bounding box center [889, 208] width 14 height 14
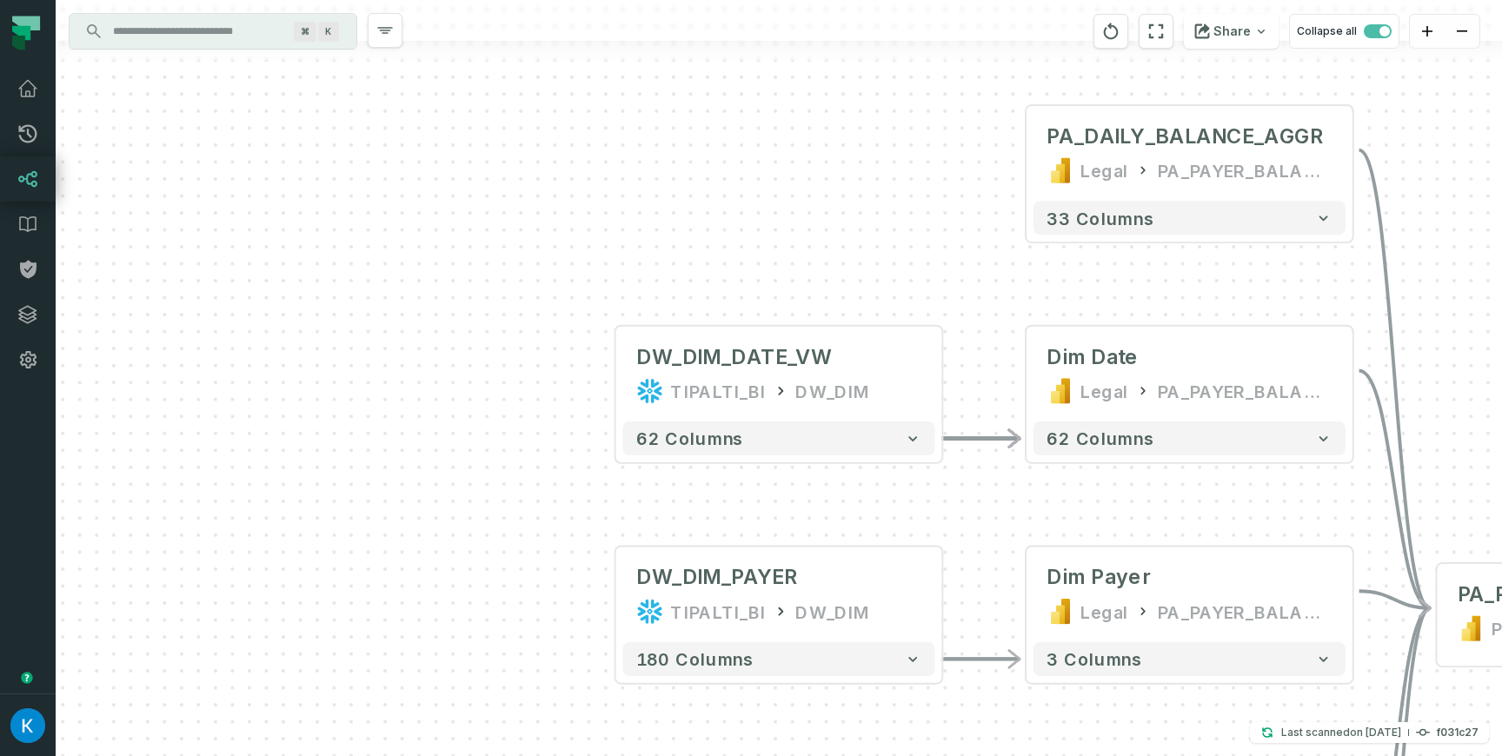
drag, startPoint x: 883, startPoint y: 250, endPoint x: 871, endPoint y: 232, distance: 21.9
click at [872, 232] on div "+ DW_DIM_DATE_VW TIPALTI_BI DW_DIM + 62 columns PHYSICALACCOUNT TIPALTI_BI DW_M…" at bounding box center [779, 378] width 1447 height 756
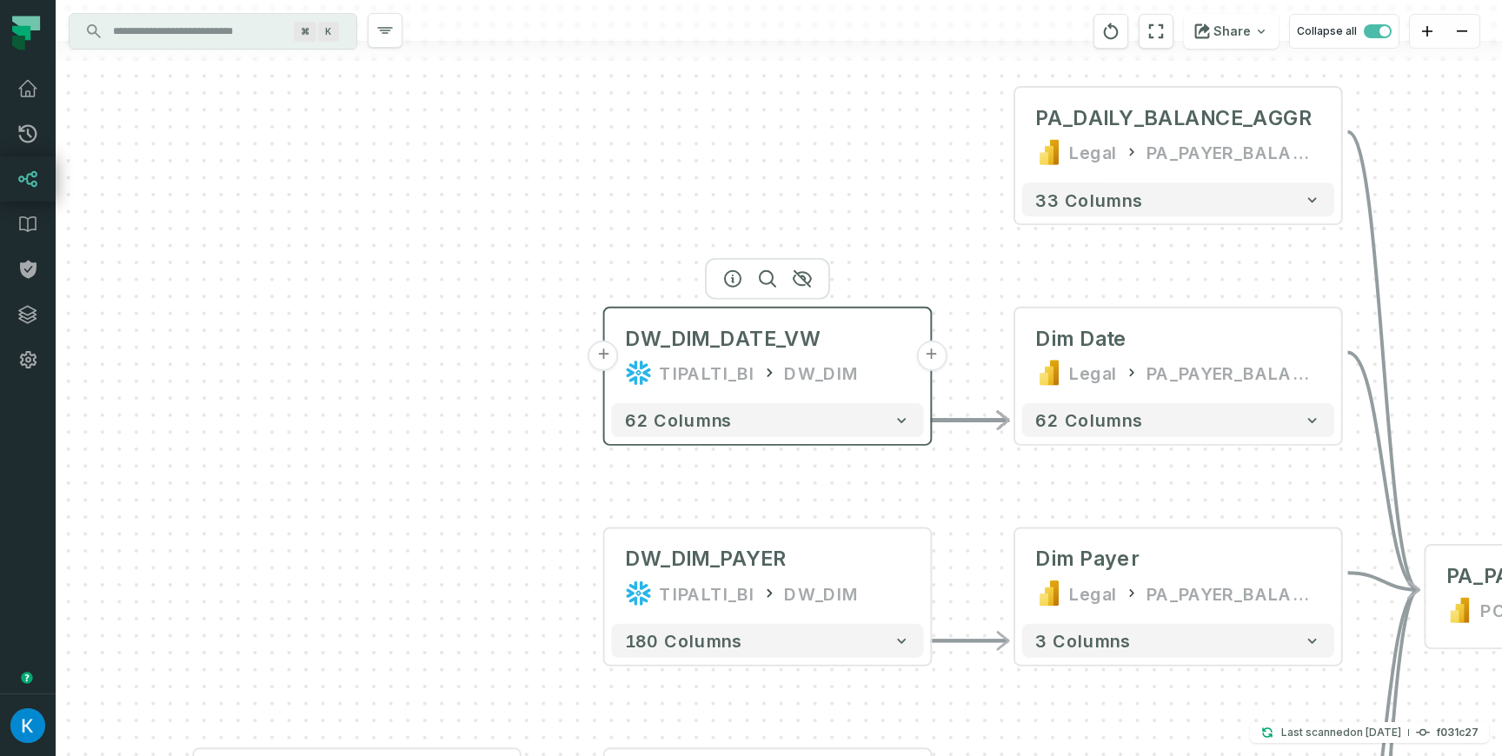
click at [603, 360] on button "+" at bounding box center [604, 356] width 30 height 30
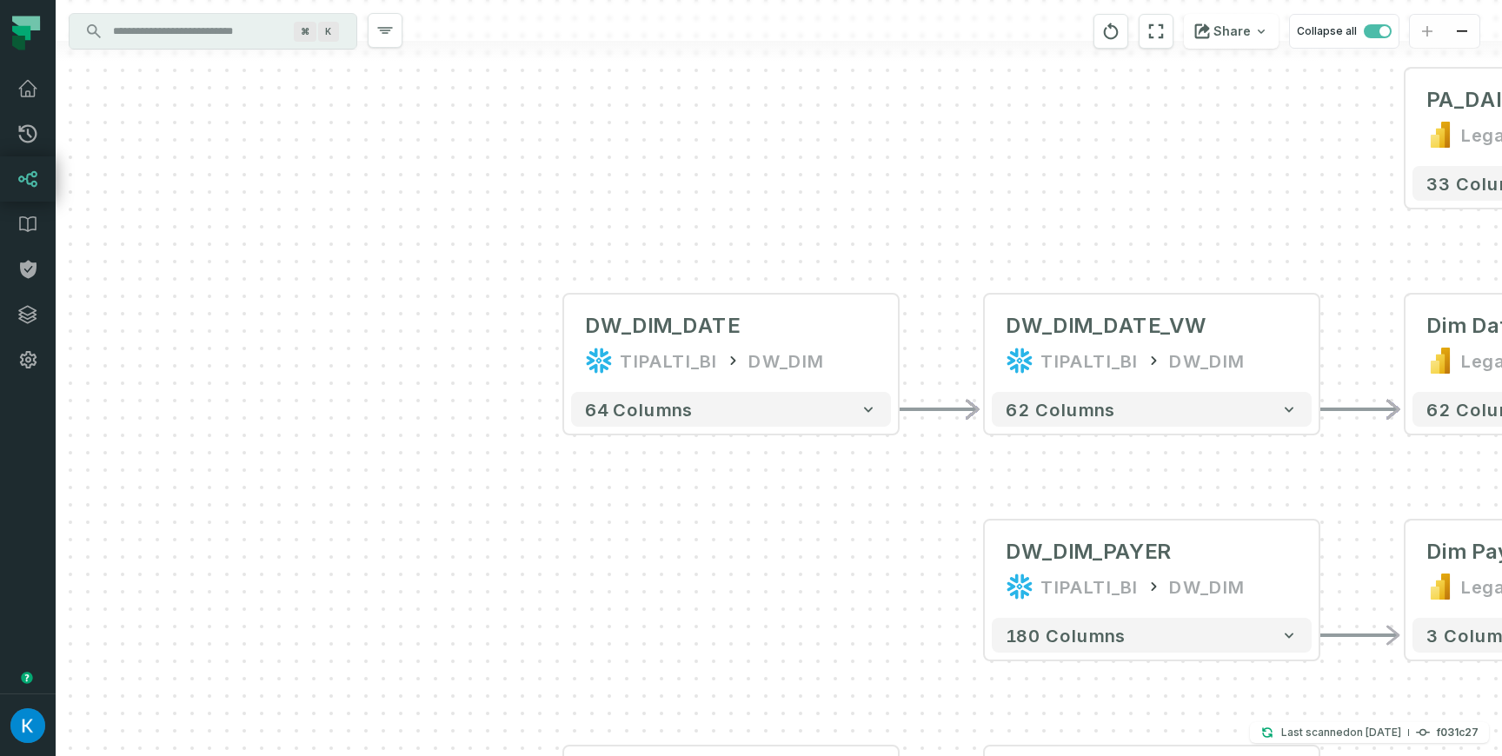
drag, startPoint x: 593, startPoint y: 500, endPoint x: 512, endPoint y: 449, distance: 95.3
click at [512, 449] on div "+ DW_DIM_DATE TIPALTI_BI DW_DIM + 64 columns - DW_DIM_DATE_VW TIPALTI_BI DW_DIM…" at bounding box center [779, 378] width 1447 height 756
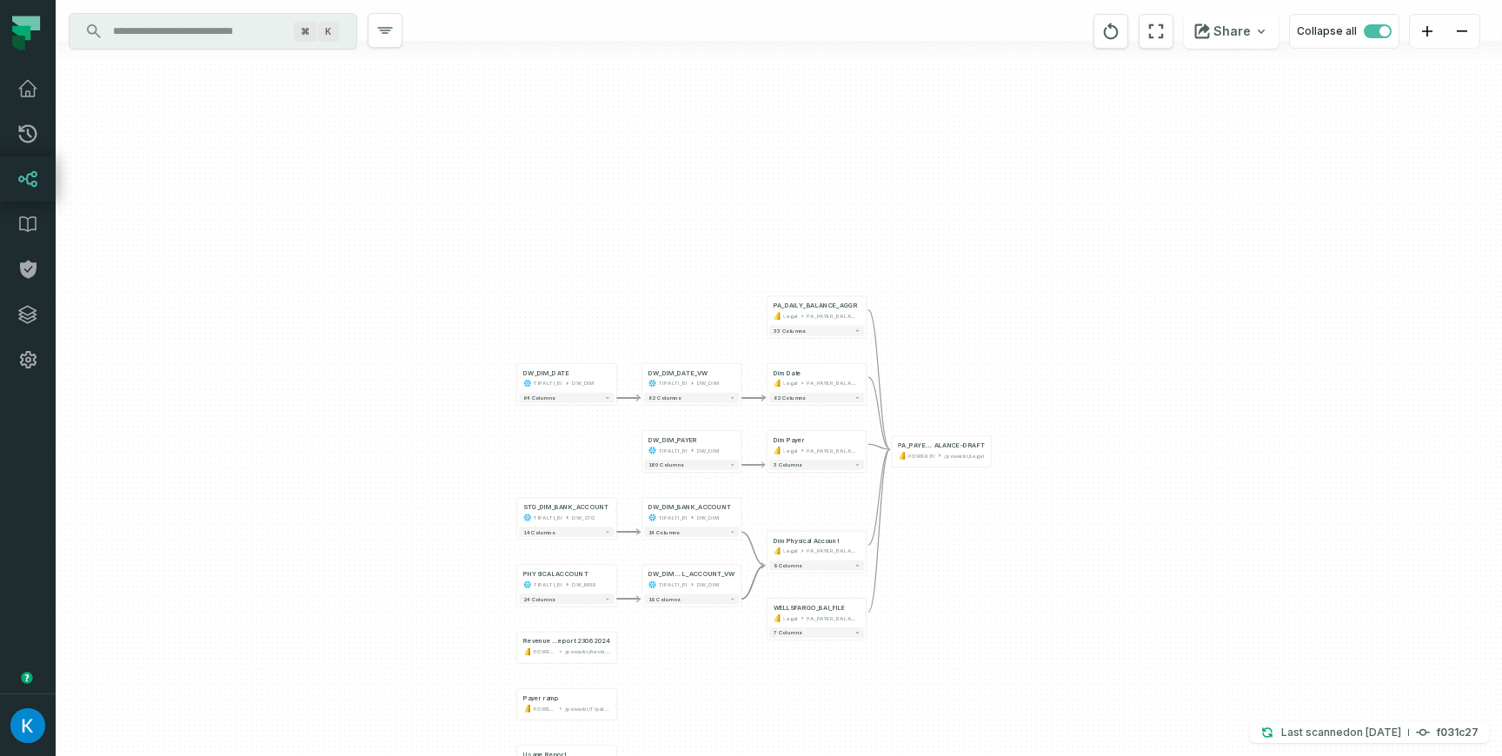
drag, startPoint x: 972, startPoint y: 290, endPoint x: 924, endPoint y: 18, distance: 276.3
click at [925, 19] on div "+ DW_DIM_DATE TIPALTI_BI DW_DIM + 64 columns - DW_DIM_DATE_VW TIPALTI_BI DW_DIM…" at bounding box center [779, 378] width 1447 height 756
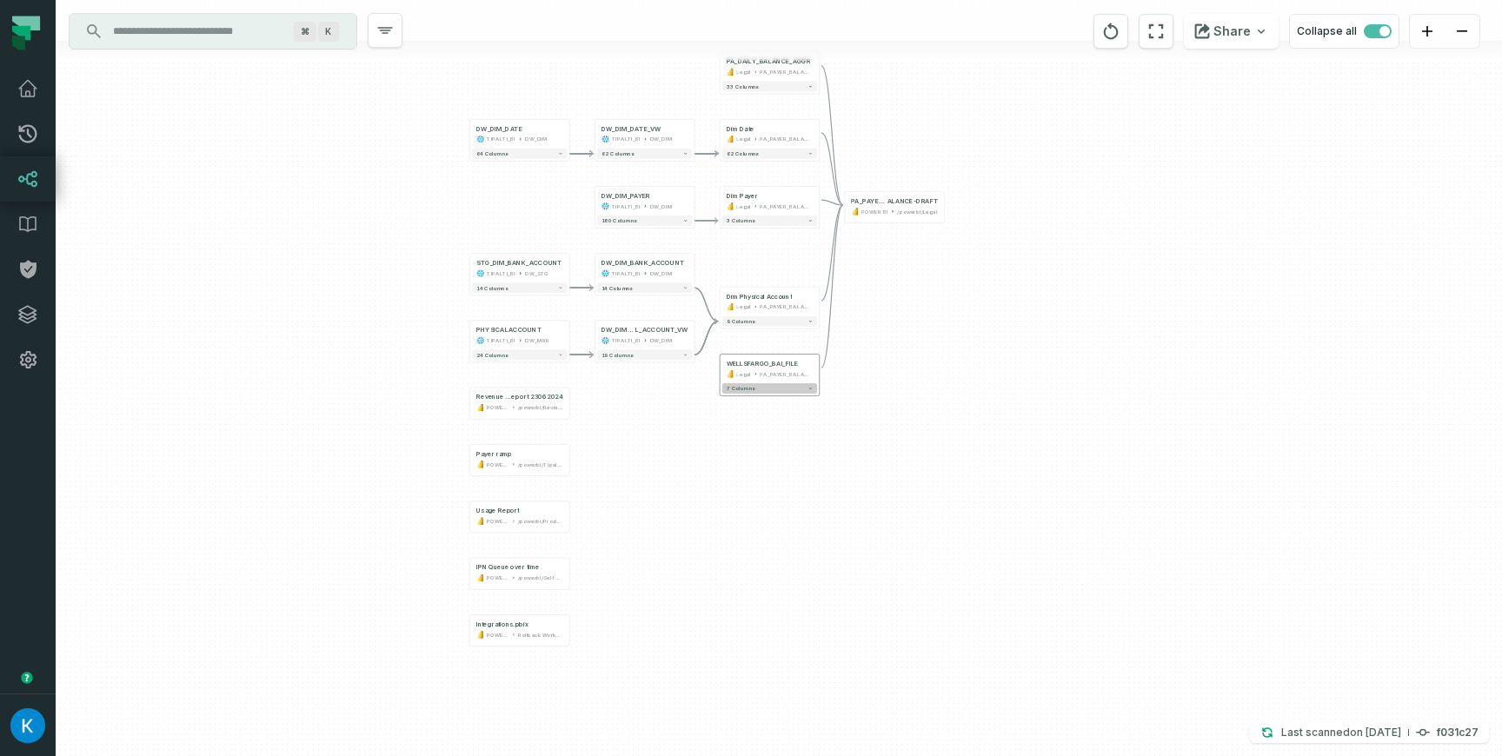
click at [810, 390] on icon "button" at bounding box center [810, 388] width 5 height 5
click at [811, 389] on icon "button" at bounding box center [810, 389] width 3 height 2
